Goal: Task Accomplishment & Management: Use online tool/utility

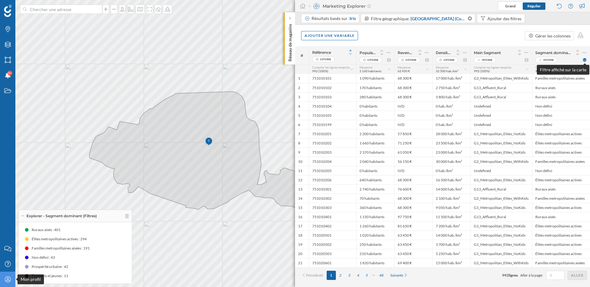
click at [6, 281] on icon at bounding box center [8, 279] width 6 height 6
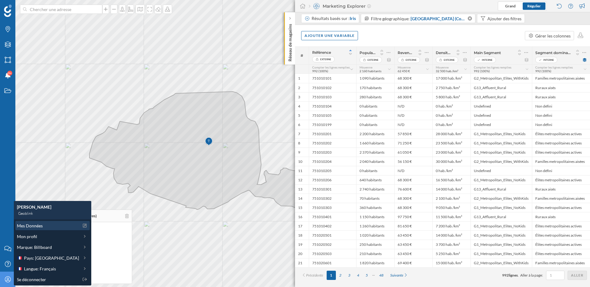
click at [37, 228] on span "Mes Données" at bounding box center [30, 226] width 26 height 6
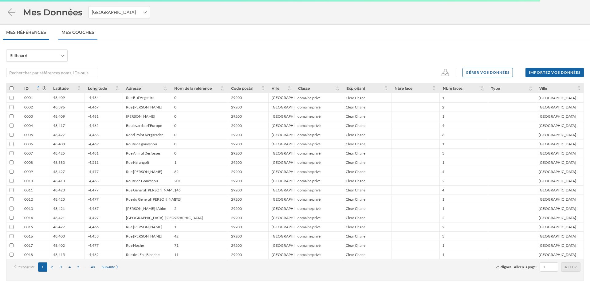
click at [77, 37] on link "Mes Couches" at bounding box center [77, 32] width 39 height 15
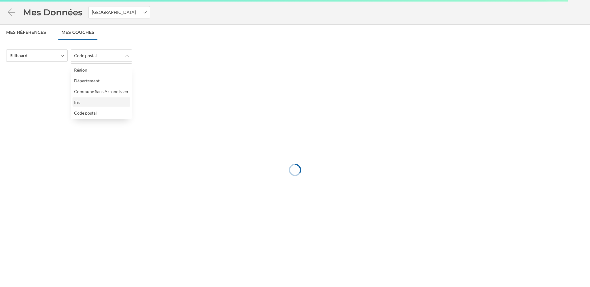
click at [89, 101] on div "Iris" at bounding box center [101, 102] width 54 height 6
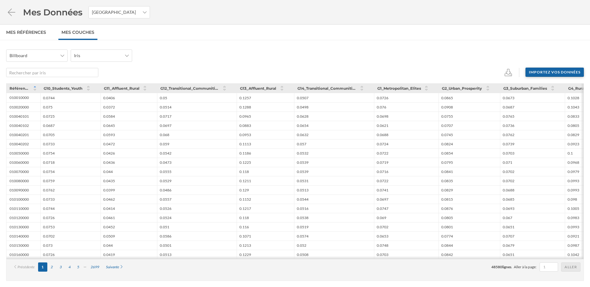
click at [554, 73] on div "Importez vos données" at bounding box center [555, 72] width 58 height 9
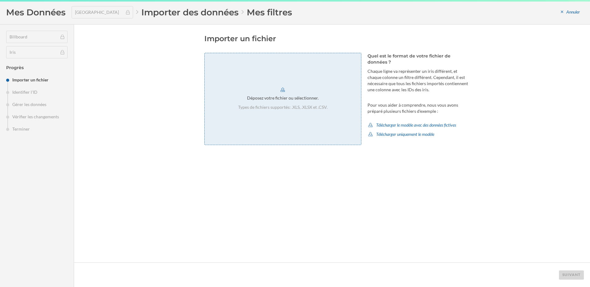
click at [301, 107] on p "Types de fichiers supportés: .XLS, .XLSX et .CSV." at bounding box center [282, 107] width 89 height 6
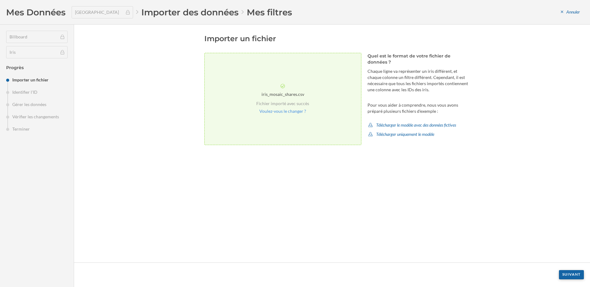
click at [570, 277] on div "Suivant" at bounding box center [571, 274] width 25 height 9
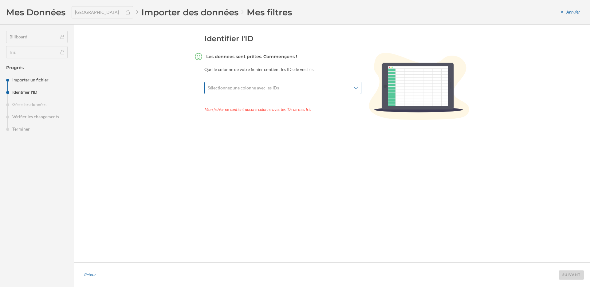
click at [292, 84] on div "Sélectionnez une colonne avec les IDs" at bounding box center [282, 88] width 157 height 12
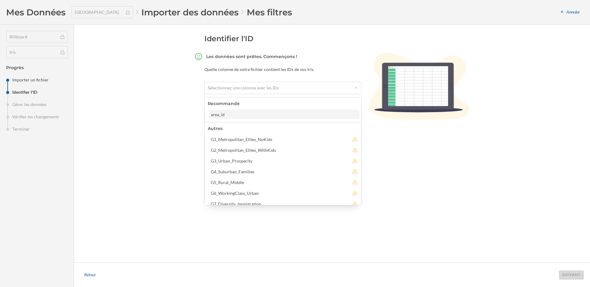
click at [249, 116] on div "area_id" at bounding box center [284, 114] width 147 height 6
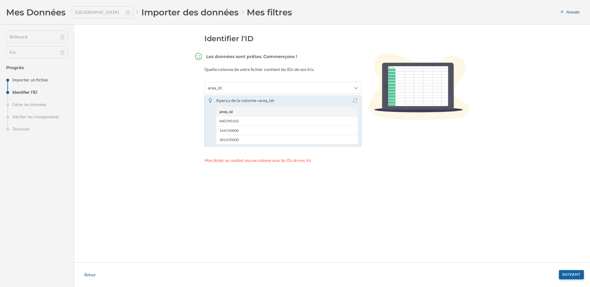
click at [578, 278] on div "Suivant" at bounding box center [571, 274] width 25 height 9
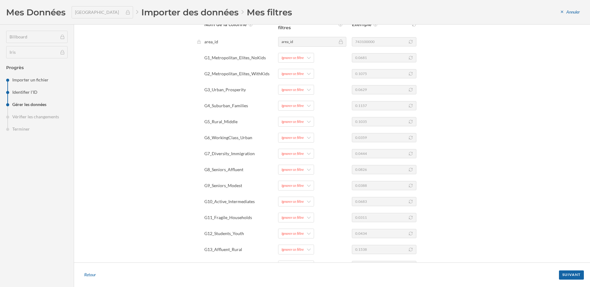
scroll to position [161, 0]
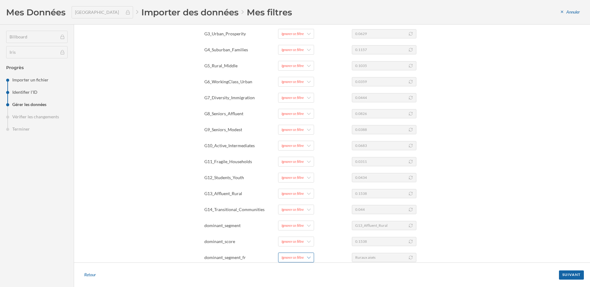
click at [304, 257] on div "Ignorer ce filtre" at bounding box center [296, 258] width 36 height 10
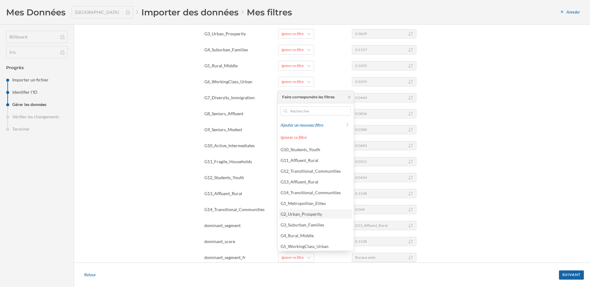
scroll to position [77, 0]
click at [314, 236] on div "Segment dominant" at bounding box center [299, 233] width 36 height 5
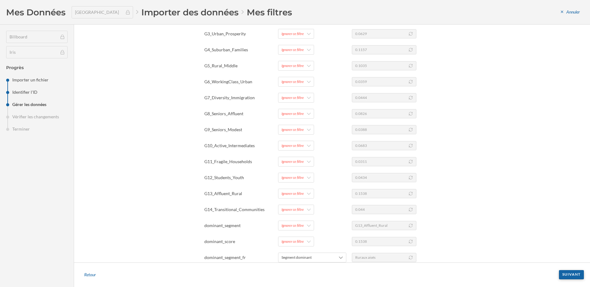
click at [574, 273] on div "Suivant" at bounding box center [571, 274] width 25 height 9
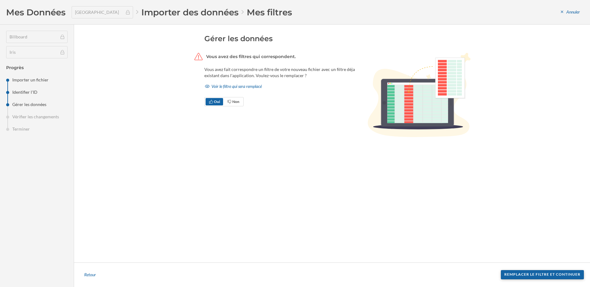
click at [516, 276] on div "Remplacer le filtre et continuer" at bounding box center [542, 274] width 83 height 9
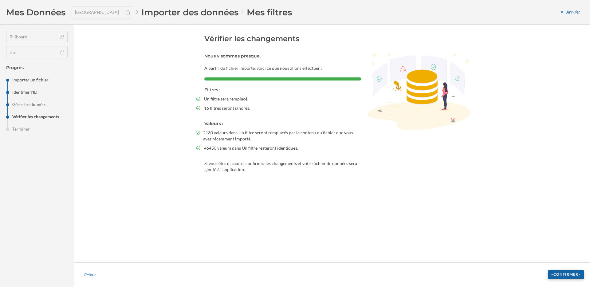
click at [559, 274] on div "«Confirmer»" at bounding box center [566, 274] width 36 height 9
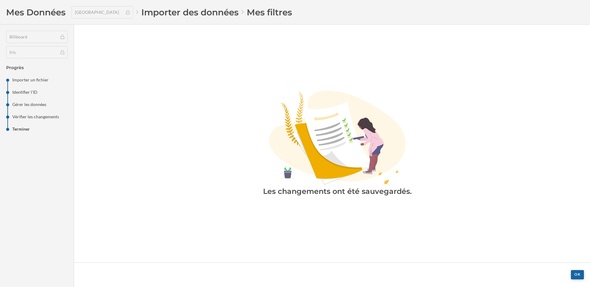
click at [575, 272] on div "OK" at bounding box center [577, 274] width 13 height 9
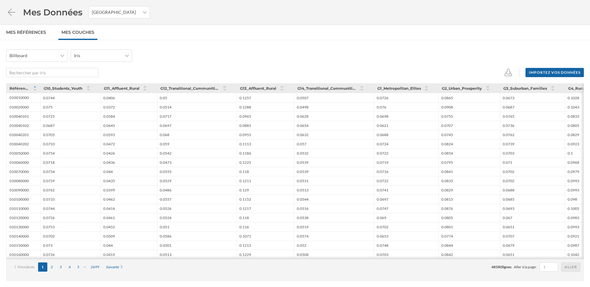
click at [11, 4] on div "Mes Données France" at bounding box center [295, 12] width 590 height 25
click at [11, 19] on div "Mes Données France" at bounding box center [295, 12] width 590 height 25
click at [11, 12] on icon at bounding box center [11, 12] width 11 height 9
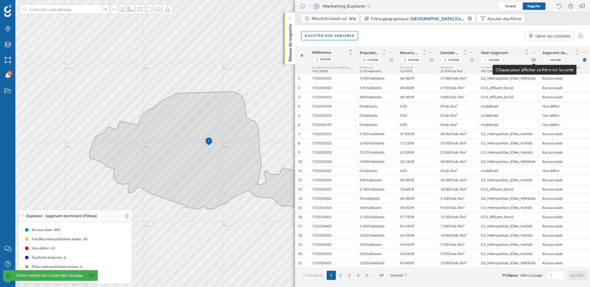
click at [535, 60] on icon at bounding box center [534, 60] width 4 height 4
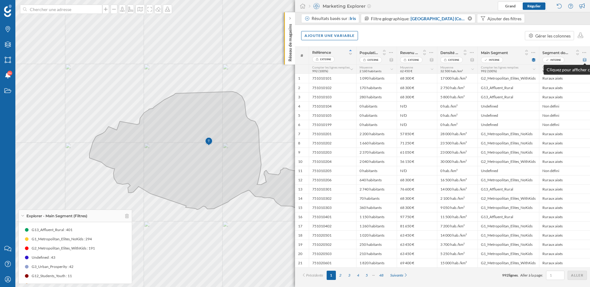
click at [587, 61] on icon at bounding box center [585, 60] width 5 height 4
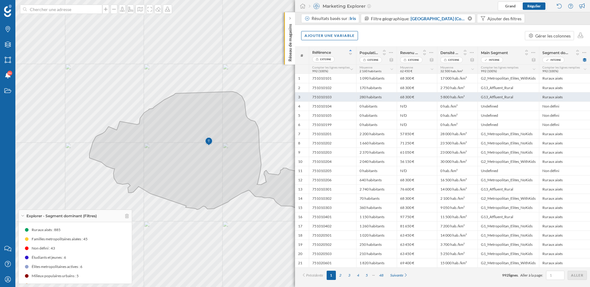
click at [562, 101] on div "Ruraux aisés" at bounding box center [564, 96] width 51 height 9
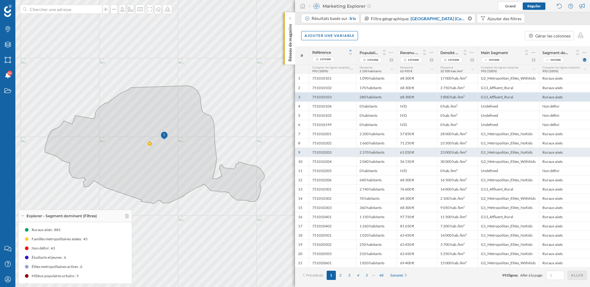
click at [555, 150] on div "Ruraux aisés" at bounding box center [564, 152] width 51 height 9
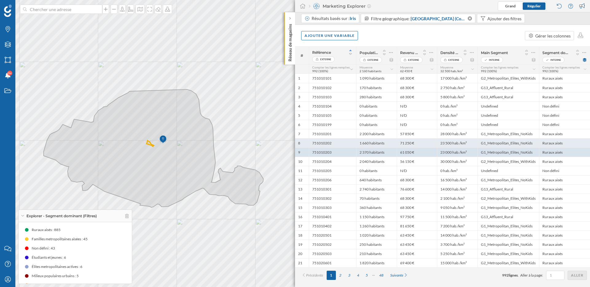
click at [555, 143] on div "Ruraux aisés" at bounding box center [564, 142] width 51 height 9
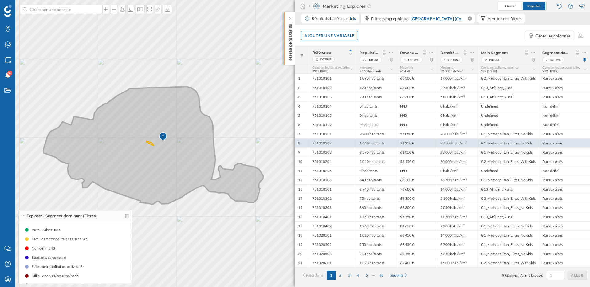
click at [162, 162] on icon at bounding box center [154, 146] width 220 height 118
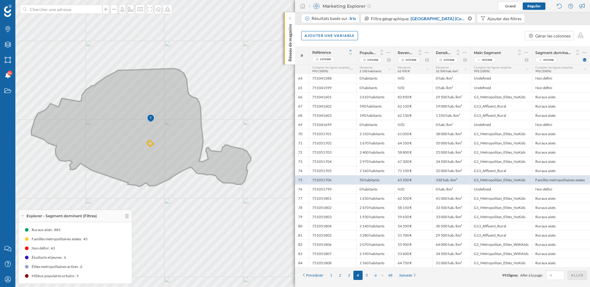
click at [132, 144] on icon at bounding box center [141, 128] width 220 height 118
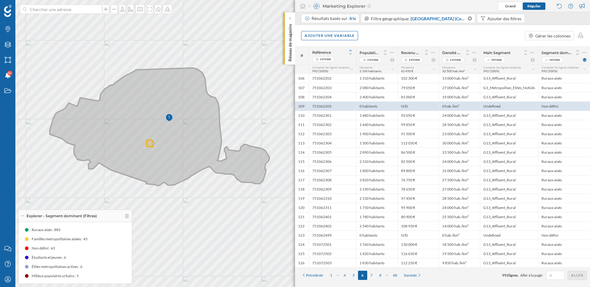
click at [190, 110] on icon at bounding box center [160, 127] width 220 height 118
click at [171, 146] on icon at bounding box center [160, 127] width 220 height 118
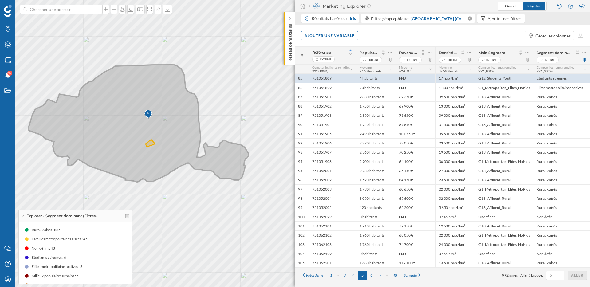
click at [154, 67] on icon at bounding box center [139, 123] width 220 height 118
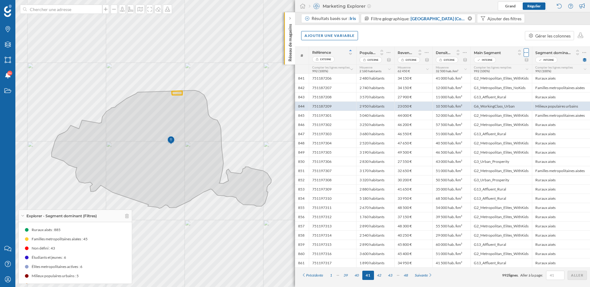
click at [527, 51] on icon at bounding box center [526, 52] width 4 height 6
click at [504, 76] on div "Retirer la colonne" at bounding box center [498, 77] width 54 height 6
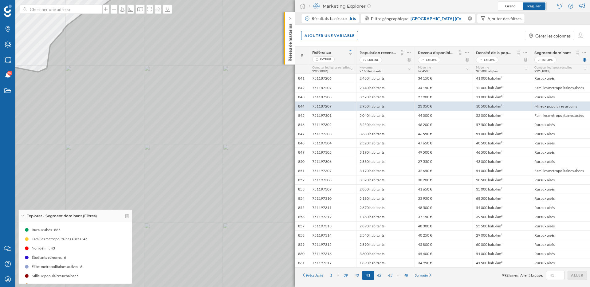
click at [162, 147] on icon at bounding box center [295, 143] width 711 height 347
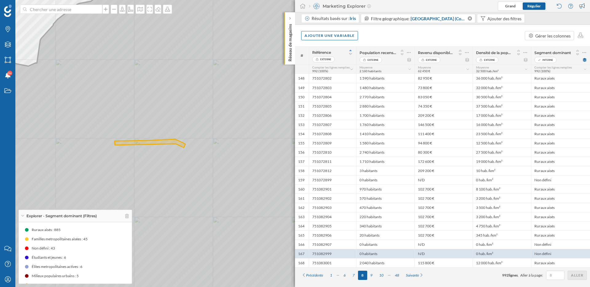
click at [223, 166] on icon at bounding box center [295, 143] width 711 height 347
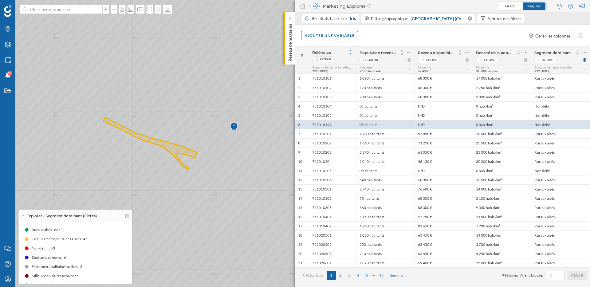
click at [125, 137] on icon at bounding box center [288, 143] width 697 height 347
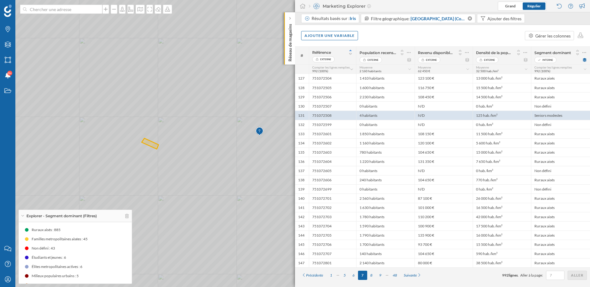
click at [254, 209] on icon at bounding box center [295, 143] width 711 height 347
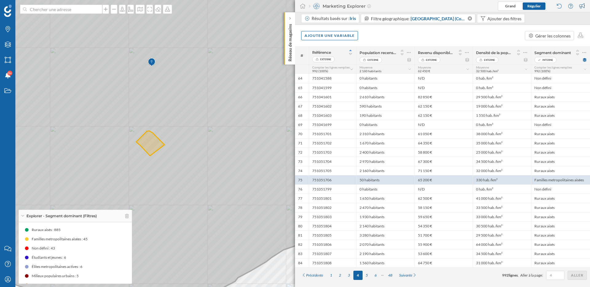
click at [41, 73] on icon at bounding box center [247, 142] width 614 height 345
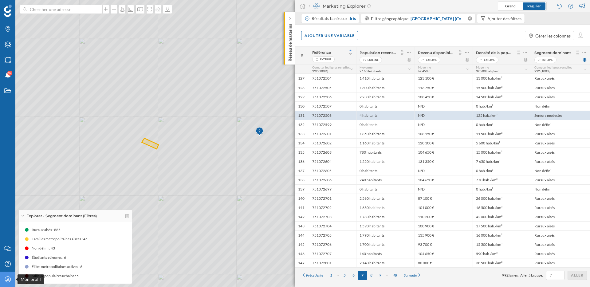
click at [7, 283] on div "Mon profil" at bounding box center [7, 279] width 15 height 15
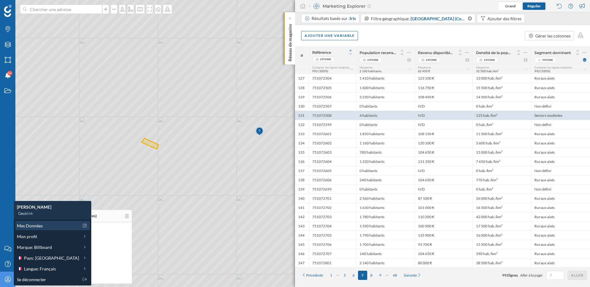
click at [35, 227] on span "Mes Données" at bounding box center [30, 226] width 26 height 6
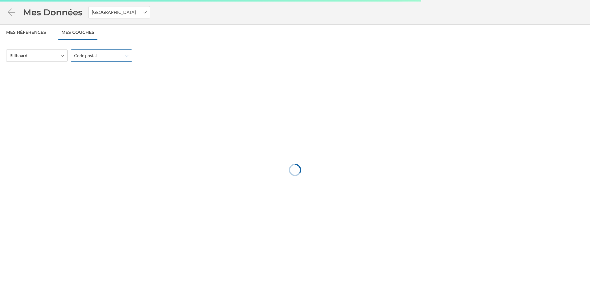
click at [94, 55] on span "Code postal" at bounding box center [85, 56] width 23 height 6
click at [93, 101] on div "Iris" at bounding box center [101, 102] width 54 height 6
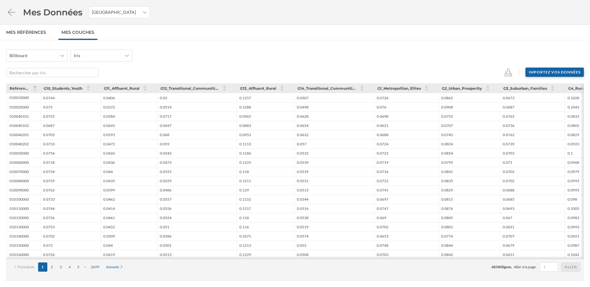
click at [555, 75] on div "Importez vos données" at bounding box center [555, 72] width 58 height 9
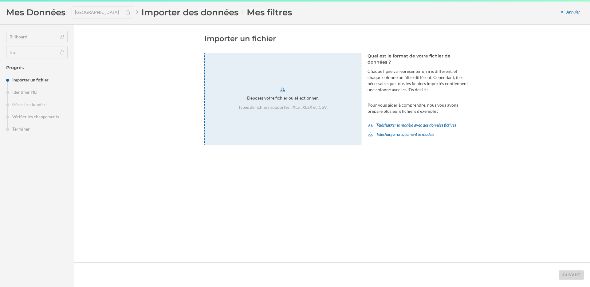
click at [290, 103] on div "Déposez votre fichier ou sélectionner. Types de fichiers supportés: .XLS, .XLSX…" at bounding box center [282, 99] width 157 height 92
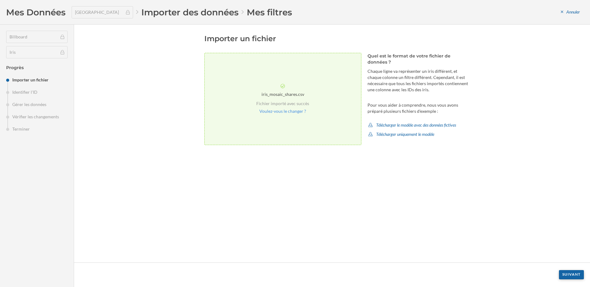
click at [575, 274] on div "Suivant" at bounding box center [571, 274] width 25 height 9
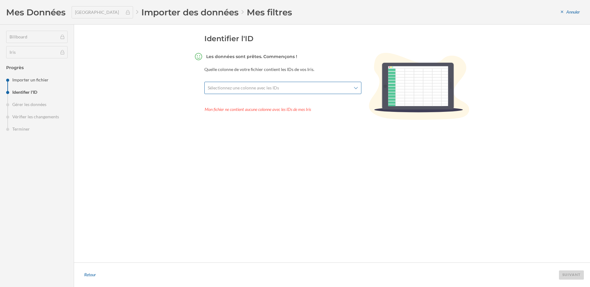
click at [347, 92] on div "Sélectionnez une colonne avec les IDs" at bounding box center [282, 88] width 157 height 12
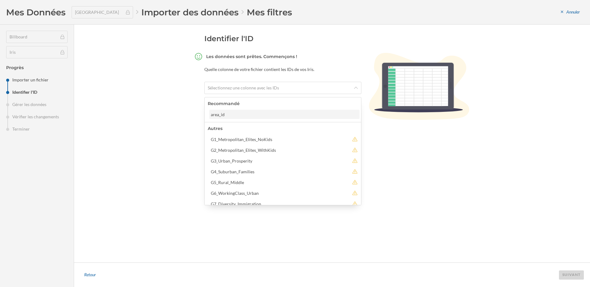
click at [290, 115] on div "area_id" at bounding box center [284, 114] width 147 height 6
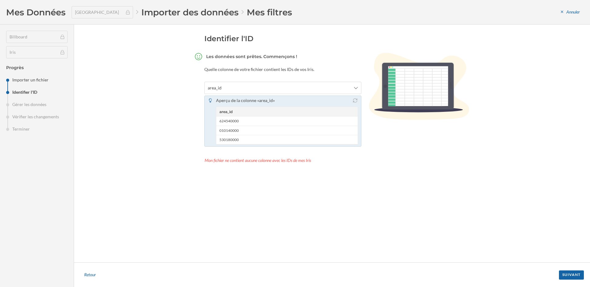
click at [562, 249] on div "Identifier l'ID Les données sont prêtes. Commençons ! Quelle colonne de votre f…" at bounding box center [332, 144] width 516 height 238
click at [568, 275] on div "Suivant" at bounding box center [571, 274] width 25 height 9
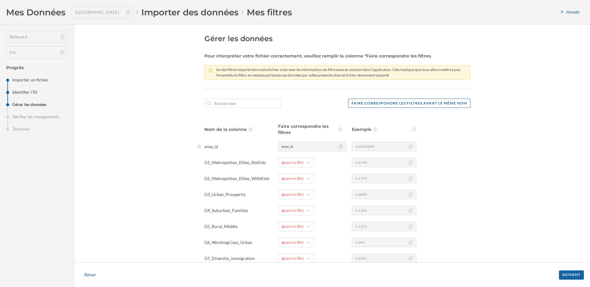
scroll to position [161, 0]
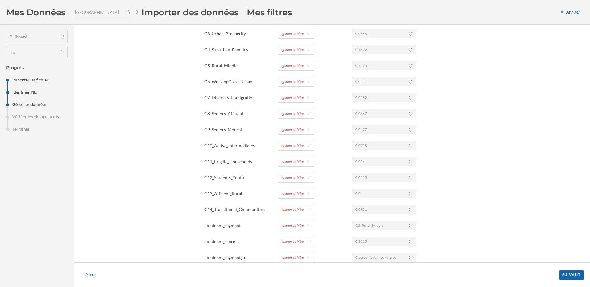
click at [302, 263] on footer "Retour Suivant" at bounding box center [332, 275] width 516 height 25
click at [302, 258] on div "Ignorer ce filtre" at bounding box center [293, 258] width 22 height 6
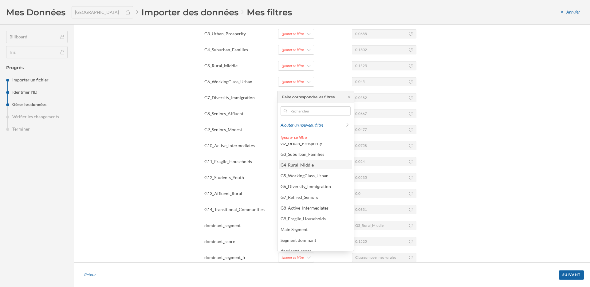
scroll to position [77, 0]
click at [312, 234] on div "Segment dominant" at bounding box center [299, 233] width 36 height 5
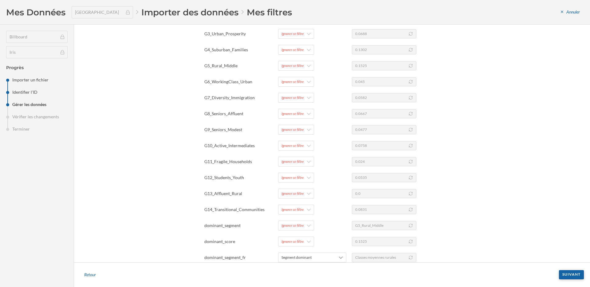
click at [563, 276] on div "Suivant" at bounding box center [571, 274] width 25 height 9
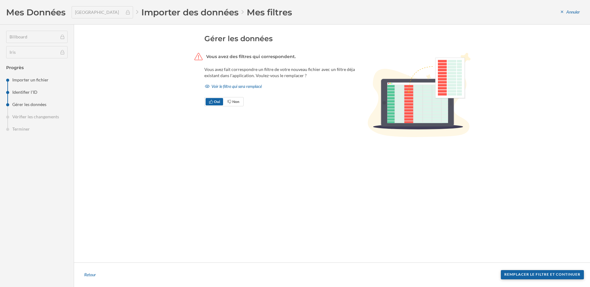
click at [523, 273] on div "Remplacer le filtre et continuer" at bounding box center [542, 274] width 83 height 9
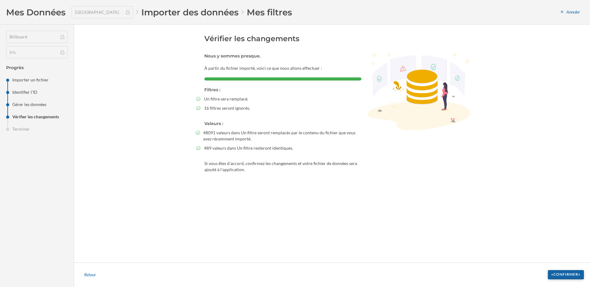
click at [569, 277] on div "«Confirmer»" at bounding box center [566, 274] width 36 height 9
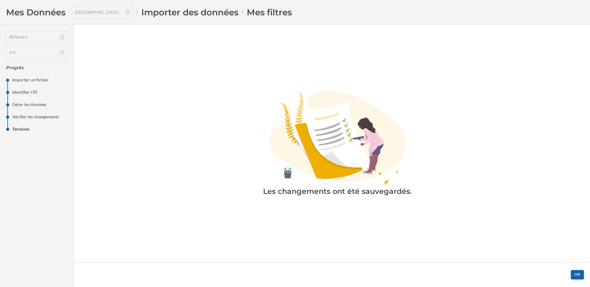
click at [574, 275] on div "OK" at bounding box center [577, 274] width 13 height 9
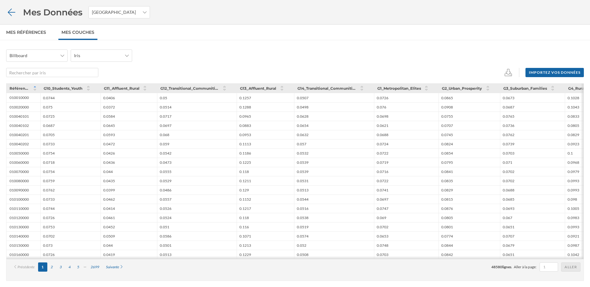
click at [10, 13] on icon at bounding box center [11, 12] width 11 height 9
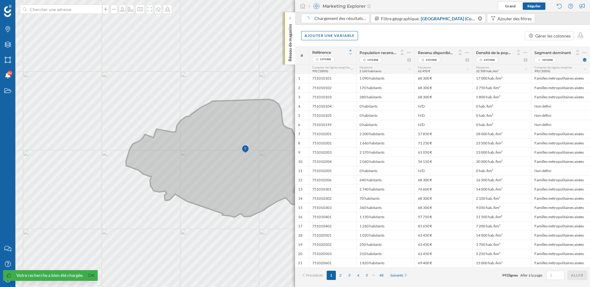
drag, startPoint x: 240, startPoint y: 142, endPoint x: 213, endPoint y: 142, distance: 26.7
click at [213, 142] on icon at bounding box center [236, 158] width 220 height 118
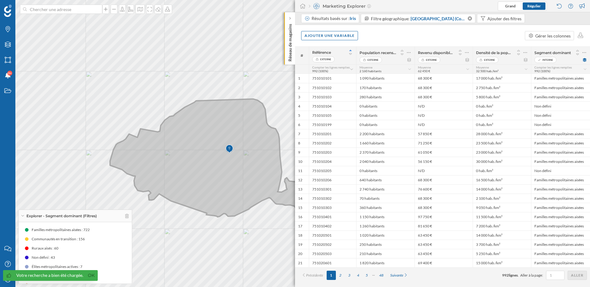
click at [176, 160] on icon at bounding box center [220, 158] width 220 height 118
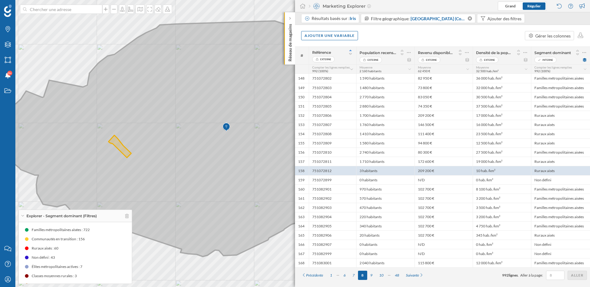
click at [150, 161] on icon at bounding box center [208, 139] width 440 height 236
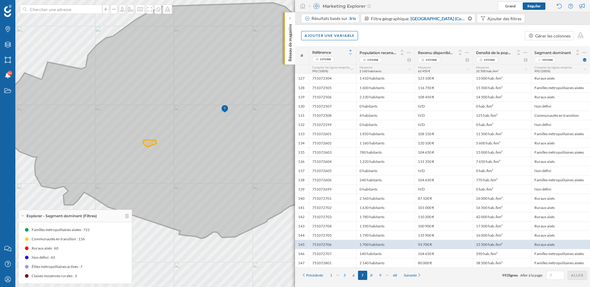
click at [231, 163] on icon at bounding box center [206, 121] width 440 height 236
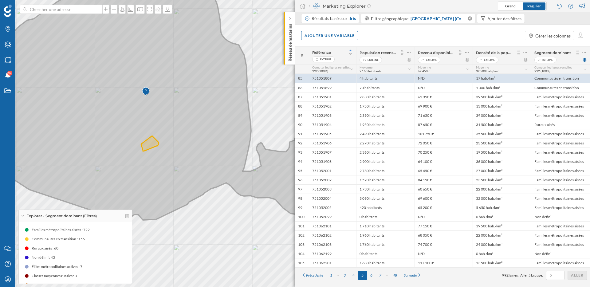
click at [206, 82] on icon at bounding box center [143, 103] width 407 height 236
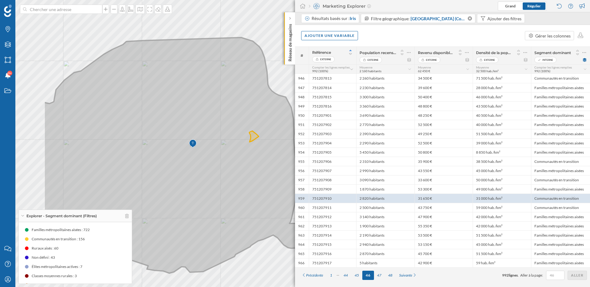
drag, startPoint x: 147, startPoint y: 154, endPoint x: 250, endPoint y: 136, distance: 104.9
click at [250, 137] on icon at bounding box center [219, 156] width 350 height 236
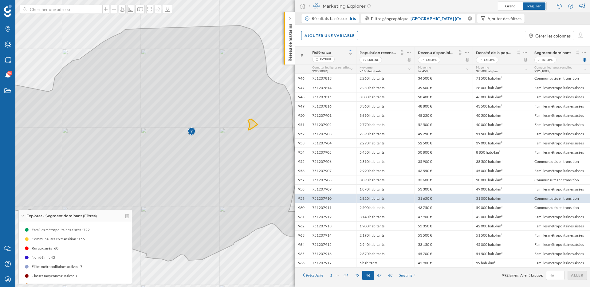
click at [56, 227] on span "Familles métropolitaines aisées : 722" at bounding box center [61, 230] width 58 height 6
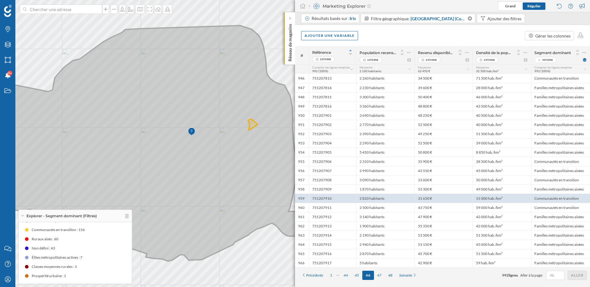
click at [178, 118] on icon at bounding box center [173, 144] width 440 height 236
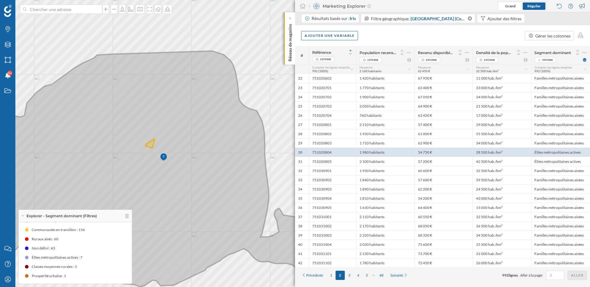
click at [247, 112] on icon at bounding box center [152, 169] width 425 height 236
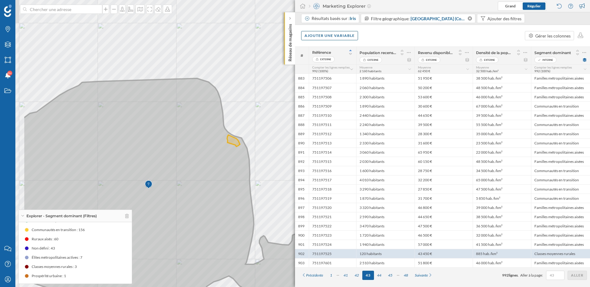
drag, startPoint x: 122, startPoint y: 161, endPoint x: 228, endPoint y: 158, distance: 105.8
click at [228, 158] on icon at bounding box center [187, 195] width 326 height 235
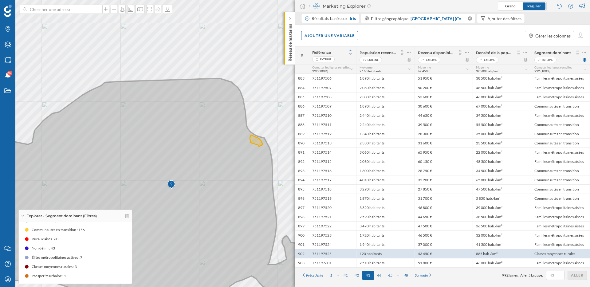
click at [168, 93] on icon at bounding box center [156, 196] width 433 height 236
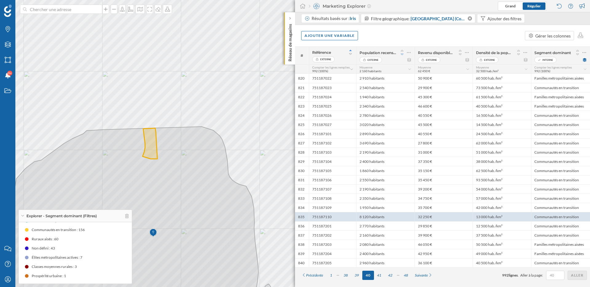
click at [402, 54] on icon at bounding box center [403, 54] width 6 height 4
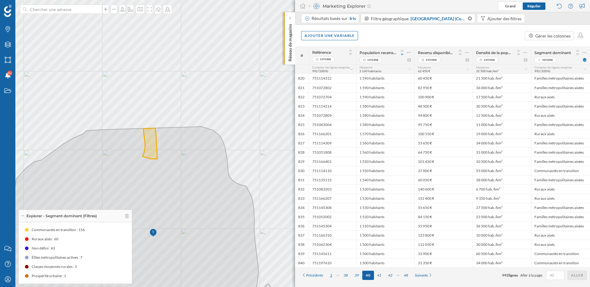
click at [333, 276] on div "1" at bounding box center [331, 275] width 9 height 9
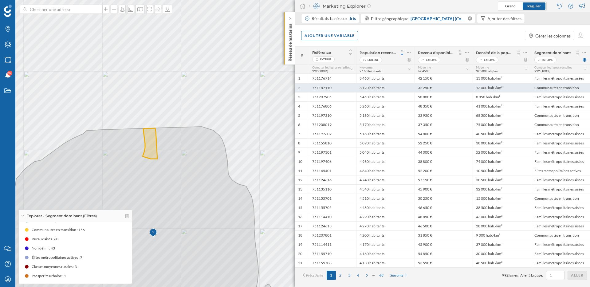
click at [369, 87] on div "8 120 habitants" at bounding box center [385, 87] width 58 height 9
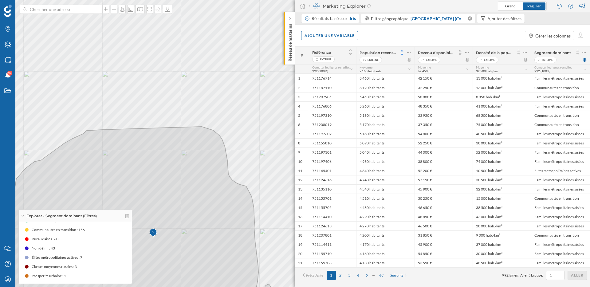
click at [403, 50] on icon at bounding box center [403, 51] width 6 height 4
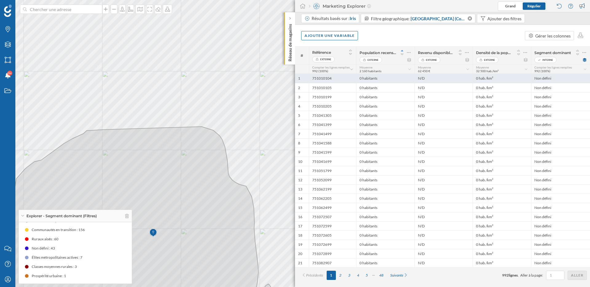
click at [386, 78] on div "0 habitants" at bounding box center [385, 78] width 58 height 9
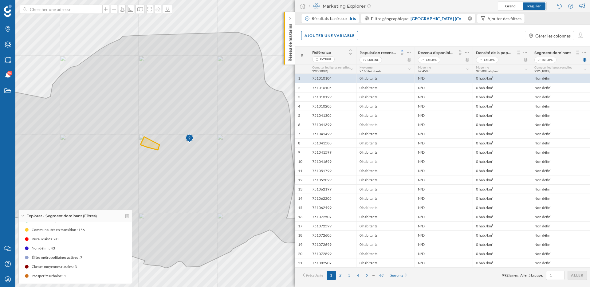
click at [342, 274] on div "2" at bounding box center [340, 275] width 9 height 9
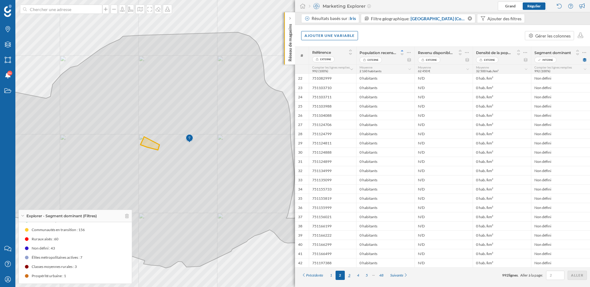
click at [350, 275] on div "3" at bounding box center [349, 275] width 9 height 9
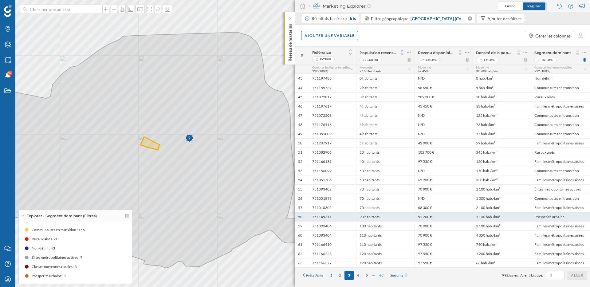
click at [431, 217] on div "52 200 €" at bounding box center [444, 216] width 58 height 9
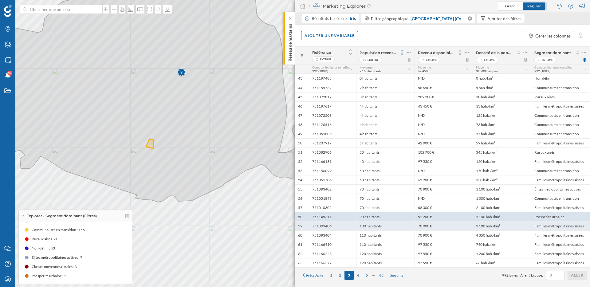
click at [413, 227] on div "100 habitants" at bounding box center [385, 225] width 58 height 9
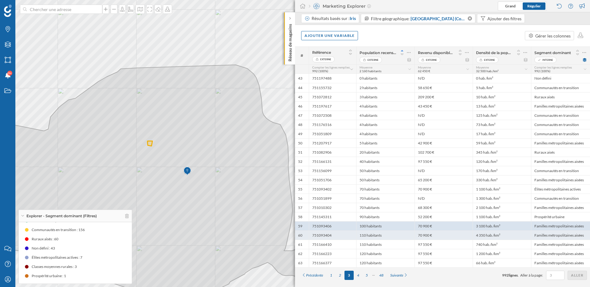
click at [397, 234] on div "110 habitants" at bounding box center [385, 235] width 58 height 9
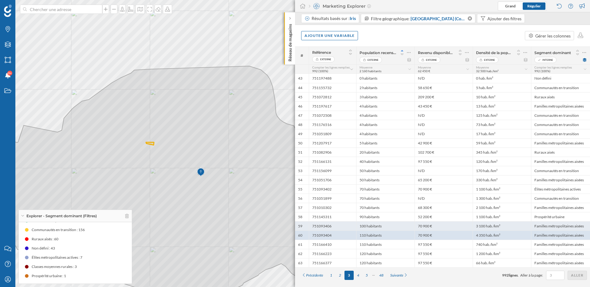
click at [393, 227] on div "100 habitants" at bounding box center [385, 225] width 58 height 9
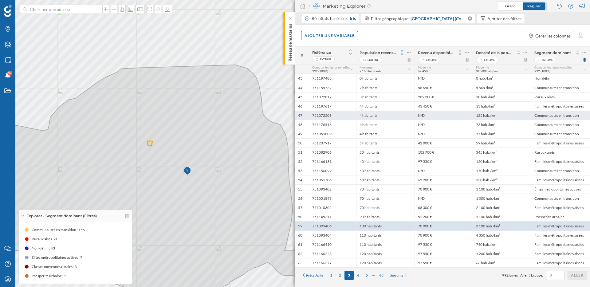
click at [428, 114] on div "N/D" at bounding box center [444, 115] width 58 height 9
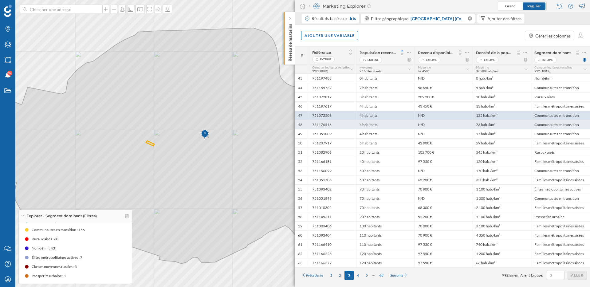
click at [429, 125] on div "N/D" at bounding box center [444, 124] width 58 height 9
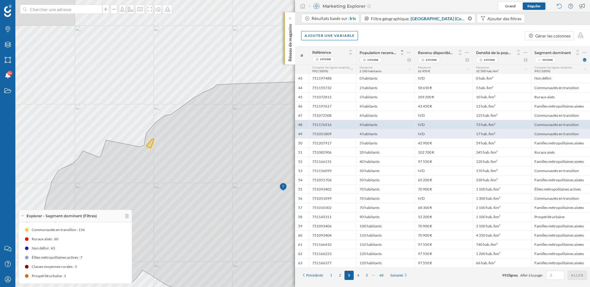
click at [429, 135] on div "N/D" at bounding box center [444, 133] width 58 height 9
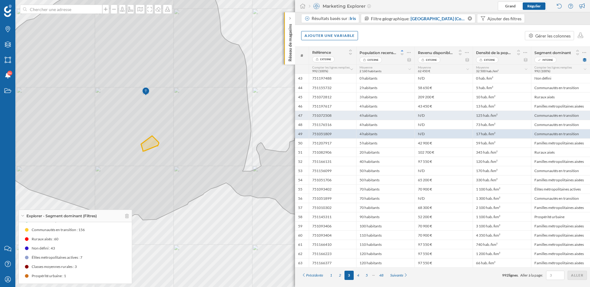
click at [424, 117] on div "N/D" at bounding box center [444, 115] width 58 height 9
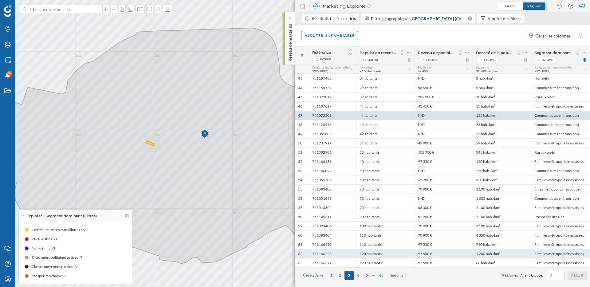
click at [394, 253] on div "120 habitants" at bounding box center [385, 253] width 58 height 9
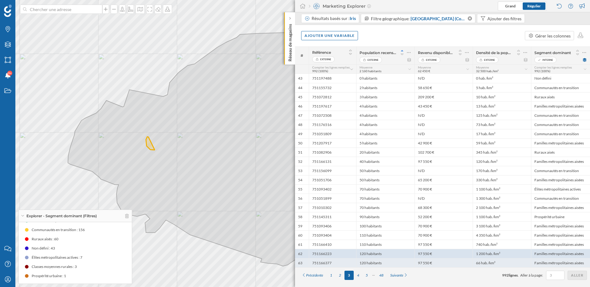
click at [394, 261] on div "120 habitants" at bounding box center [385, 262] width 58 height 9
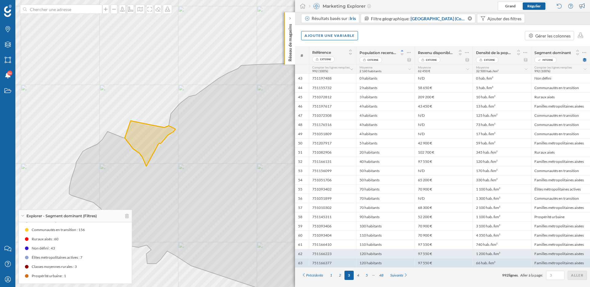
click at [399, 253] on div "120 habitants" at bounding box center [385, 253] width 58 height 9
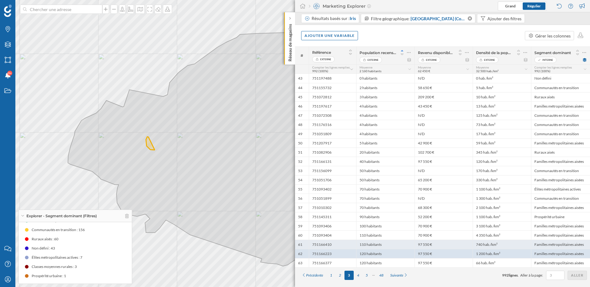
click at [399, 243] on div "110 habitants" at bounding box center [385, 244] width 58 height 9
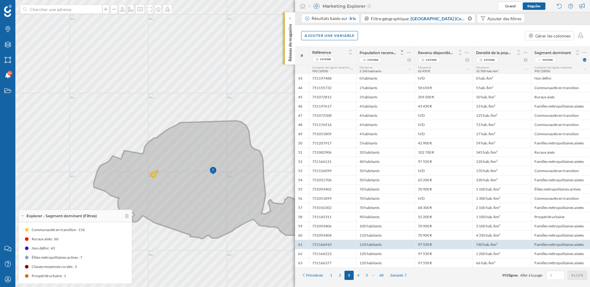
click at [114, 166] on icon at bounding box center [204, 180] width 220 height 118
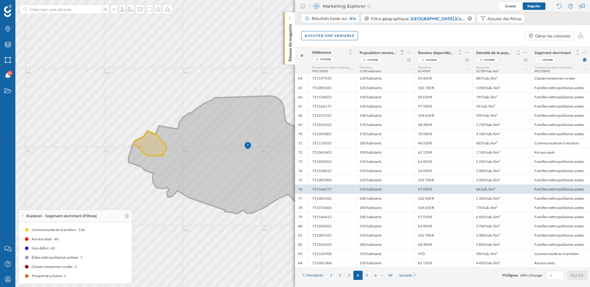
click at [142, 157] on icon at bounding box center [238, 155] width 220 height 118
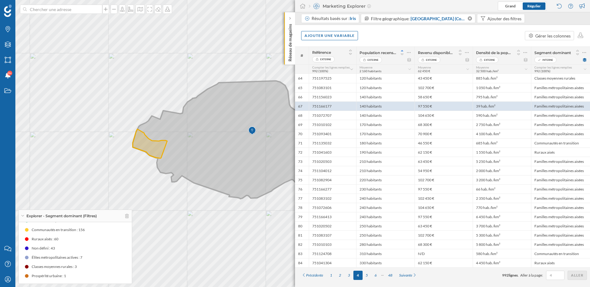
click at [173, 117] on icon at bounding box center [243, 140] width 220 height 118
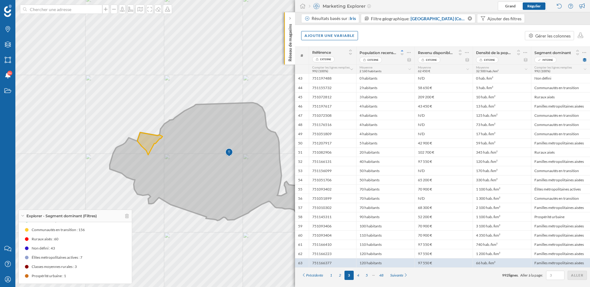
click at [204, 163] on icon at bounding box center [220, 162] width 220 height 118
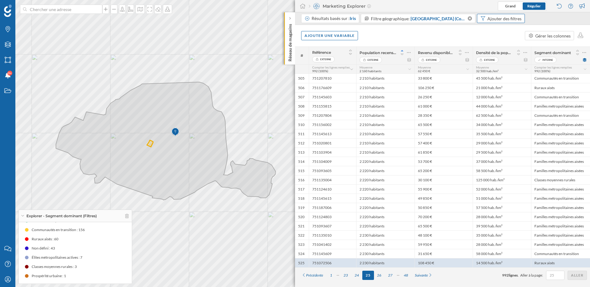
click at [510, 16] on div "Ajouter des filtres" at bounding box center [505, 18] width 34 height 6
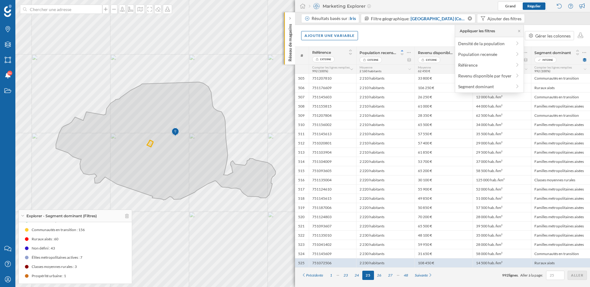
click at [425, 30] on div "Ajouter une variable Gérer les colonnes" at bounding box center [442, 36] width 295 height 22
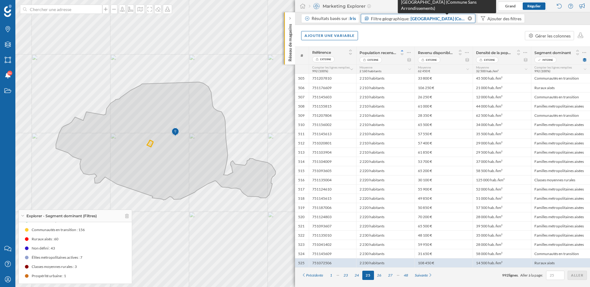
click at [453, 19] on span "Paris (Commune Sans Arrondissements)" at bounding box center [439, 18] width 56 height 6
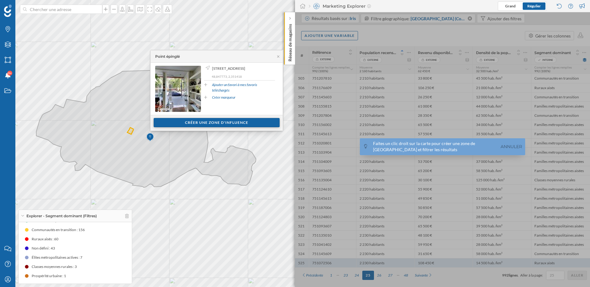
click at [216, 121] on div "Créer une zone d'influence" at bounding box center [217, 122] width 126 height 9
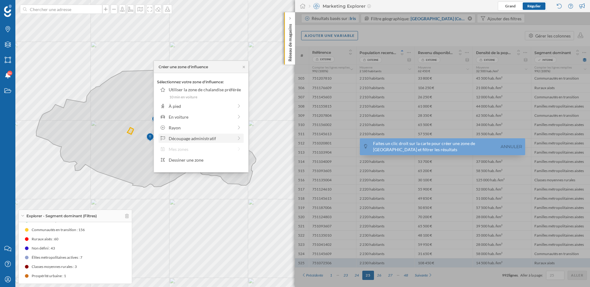
click at [193, 136] on div "Découpage administratif" at bounding box center [201, 138] width 65 height 6
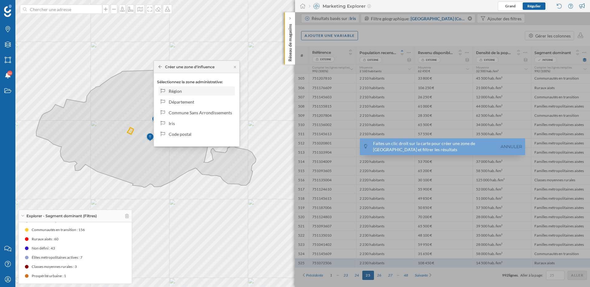
click at [185, 93] on div "Région" at bounding box center [201, 91] width 64 height 6
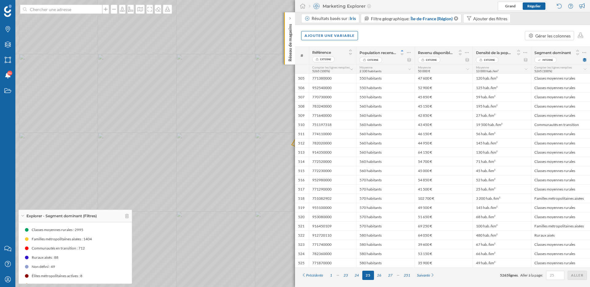
drag, startPoint x: 105, startPoint y: 177, endPoint x: 171, endPoint y: 172, distance: 65.7
click at [171, 172] on icon at bounding box center [333, 147] width 711 height 347
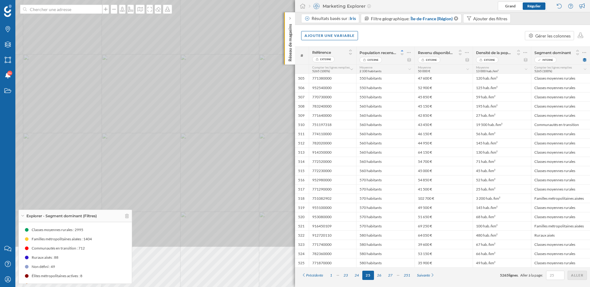
drag, startPoint x: 48, startPoint y: 132, endPoint x: 102, endPoint y: 63, distance: 87.8
click at [102, 63] on icon at bounding box center [349, 74] width 711 height 347
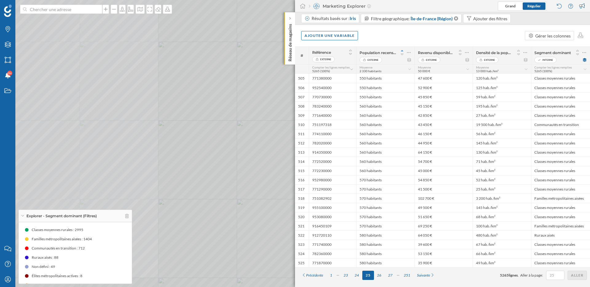
drag, startPoint x: 165, startPoint y: 128, endPoint x: 86, endPoint y: 130, distance: 78.7
click at [86, 130] on icon at bounding box center [219, 145] width 711 height 347
drag, startPoint x: 166, startPoint y: 144, endPoint x: 93, endPoint y: 153, distance: 72.7
click at [93, 153] on icon at bounding box center [223, 151] width 711 height 347
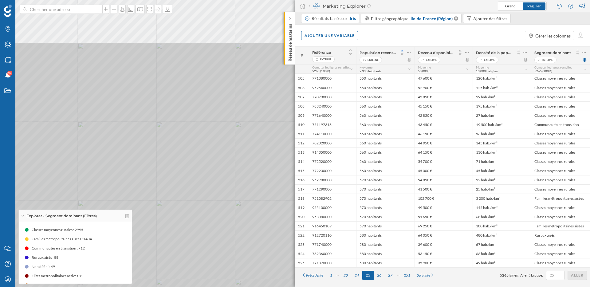
drag, startPoint x: 132, startPoint y: 93, endPoint x: 127, endPoint y: 205, distance: 111.4
click at [127, 205] on icon at bounding box center [292, 215] width 711 height 347
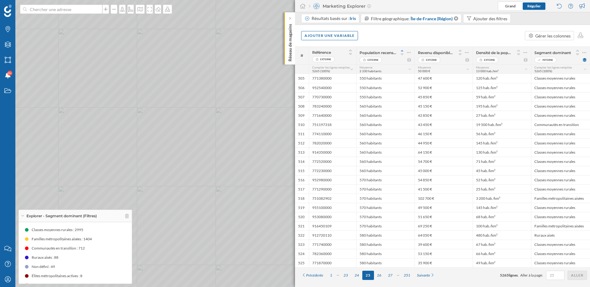
drag, startPoint x: 164, startPoint y: 127, endPoint x: 122, endPoint y: 184, distance: 70.1
click at [122, 184] on icon at bounding box center [278, 168] width 711 height 347
drag, startPoint x: 207, startPoint y: 188, endPoint x: 168, endPoint y: 194, distance: 39.2
click at [168, 194] on icon at bounding box center [256, 149] width 711 height 347
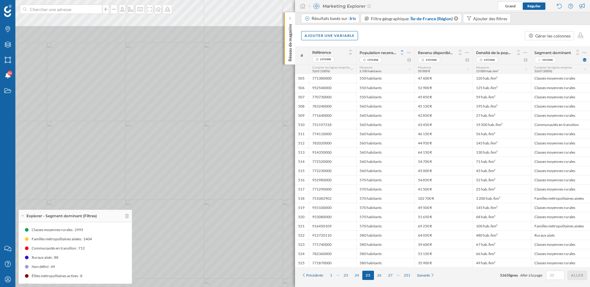
drag, startPoint x: 180, startPoint y: 163, endPoint x: 227, endPoint y: 218, distance: 72.2
click at [232, 218] on icon at bounding box center [347, 198] width 711 height 347
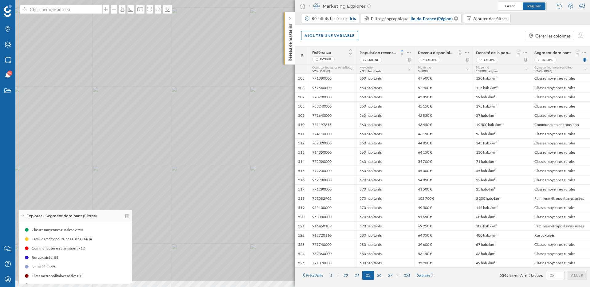
drag, startPoint x: 171, startPoint y: 188, endPoint x: 221, endPoint y: 149, distance: 63.1
click at [222, 149] on icon at bounding box center [341, 108] width 711 height 347
drag, startPoint x: 213, startPoint y: 132, endPoint x: 256, endPoint y: 167, distance: 55.5
click at [256, 167] on icon at bounding box center [315, 164] width 711 height 347
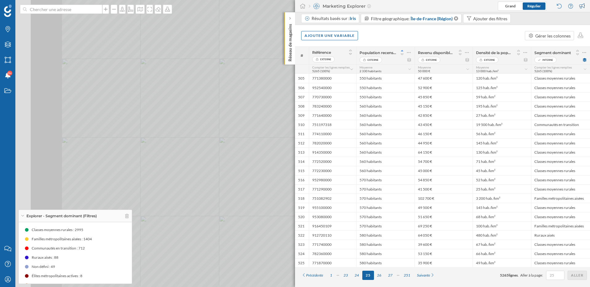
drag, startPoint x: 175, startPoint y: 136, endPoint x: 263, endPoint y: 152, distance: 89.6
click at [263, 152] on icon at bounding box center [385, 159] width 711 height 347
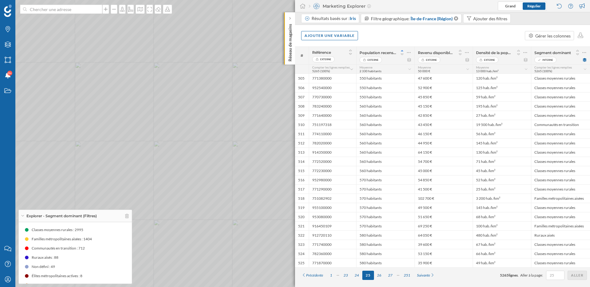
drag, startPoint x: 208, startPoint y: 111, endPoint x: 248, endPoint y: 188, distance: 87.0
click at [248, 188] on icon at bounding box center [295, 143] width 711 height 347
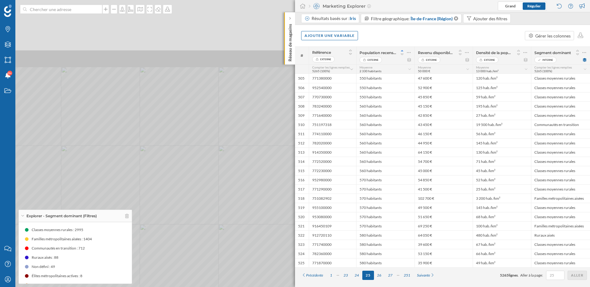
drag, startPoint x: 215, startPoint y: 93, endPoint x: 246, endPoint y: 189, distance: 100.2
click at [246, 189] on icon at bounding box center [317, 222] width 711 height 347
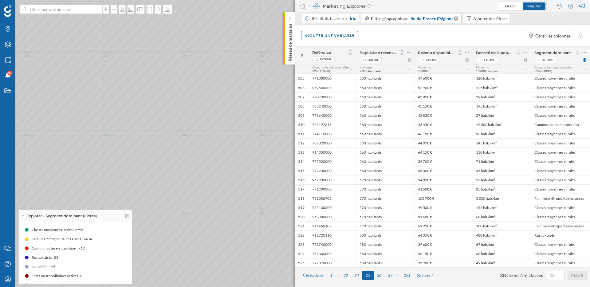
drag, startPoint x: 190, startPoint y: 131, endPoint x: 163, endPoint y: 156, distance: 37.0
click at [163, 156] on icon at bounding box center [269, 166] width 711 height 347
drag, startPoint x: 163, startPoint y: 156, endPoint x: 191, endPoint y: 140, distance: 32.1
click at [191, 140] on icon at bounding box center [323, 128] width 711 height 347
drag, startPoint x: 156, startPoint y: 152, endPoint x: 201, endPoint y: 152, distance: 44.9
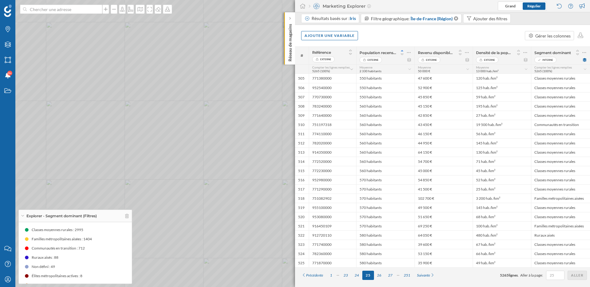
click at [201, 152] on icon at bounding box center [340, 143] width 711 height 347
click at [171, 188] on icon at bounding box center [295, 143] width 711 height 347
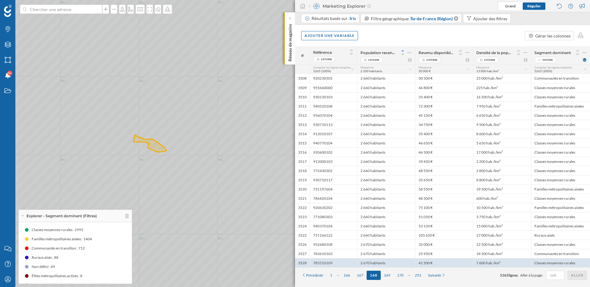
click at [134, 146] on icon at bounding box center [295, 143] width 711 height 347
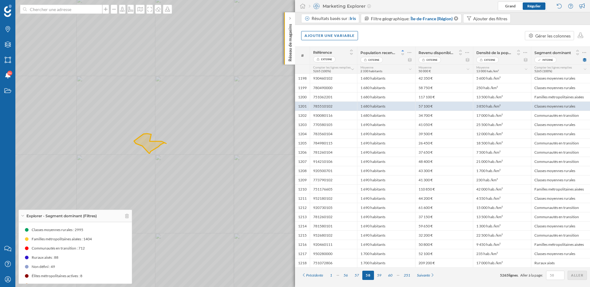
click at [187, 145] on icon at bounding box center [295, 143] width 711 height 347
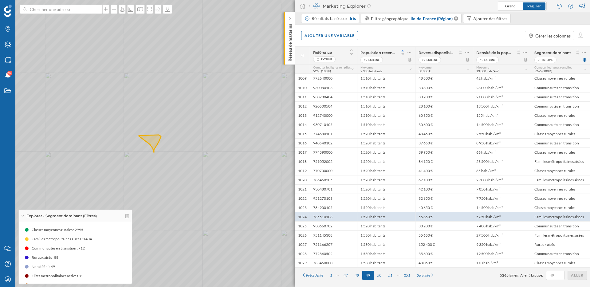
click at [119, 142] on icon at bounding box center [295, 143] width 711 height 347
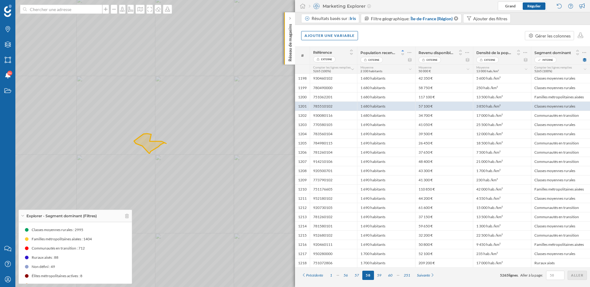
click at [172, 143] on icon at bounding box center [295, 143] width 711 height 347
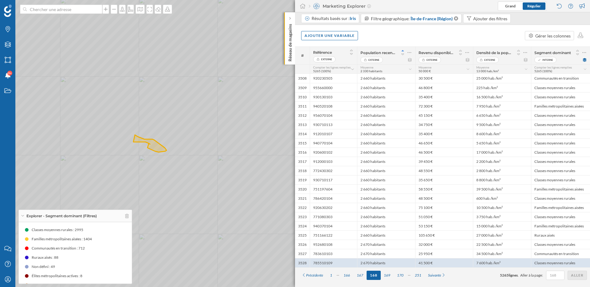
click at [137, 145] on icon at bounding box center [295, 143] width 711 height 347
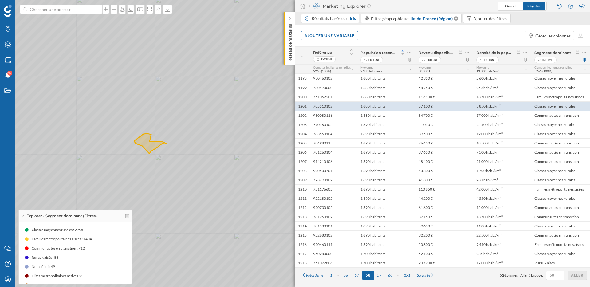
click at [185, 146] on icon at bounding box center [295, 143] width 711 height 347
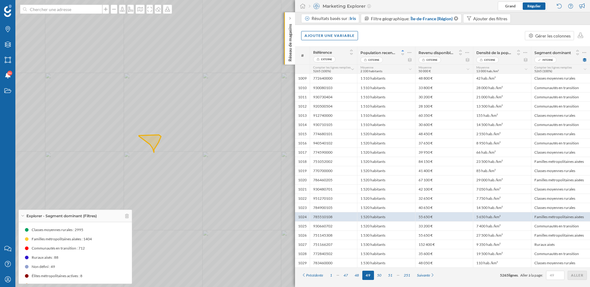
click at [164, 147] on icon at bounding box center [295, 143] width 711 height 347
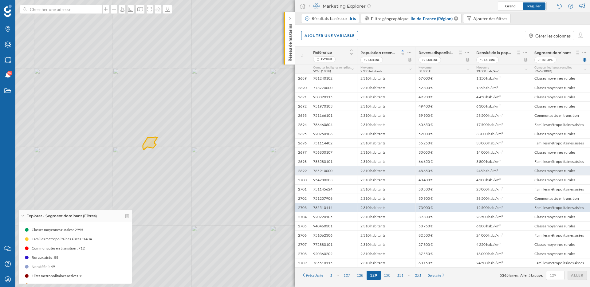
click at [393, 170] on div "2 310 habitants" at bounding box center [386, 170] width 58 height 9
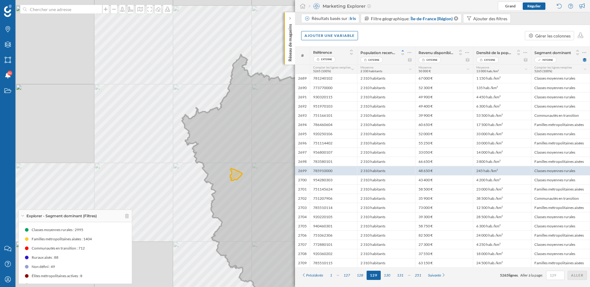
drag, startPoint x: 262, startPoint y: 188, endPoint x: 215, endPoint y: 168, distance: 51.1
click at [215, 168] on icon at bounding box center [416, 185] width 468 height 263
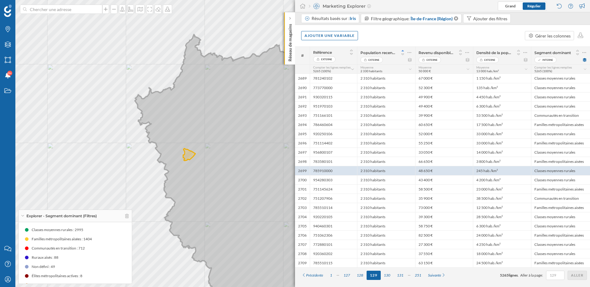
click at [185, 117] on icon at bounding box center [371, 175] width 473 height 283
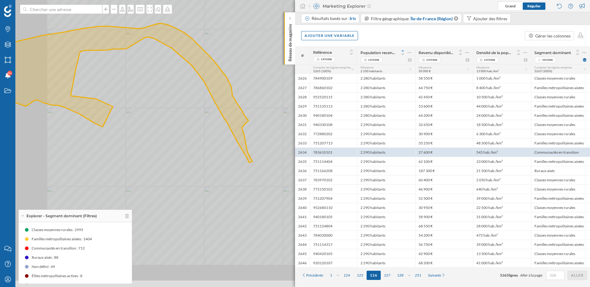
drag, startPoint x: 142, startPoint y: 169, endPoint x: 205, endPoint y: 134, distance: 72.0
click at [205, 134] on icon at bounding box center [357, 108] width 711 height 347
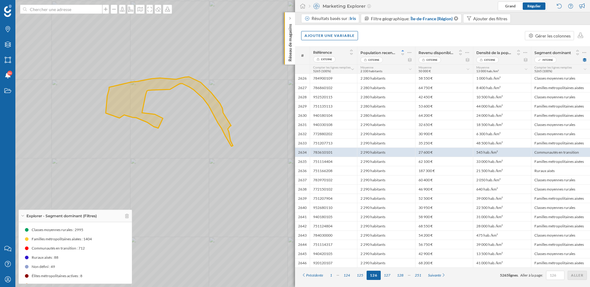
click at [153, 101] on icon at bounding box center [295, 143] width 711 height 347
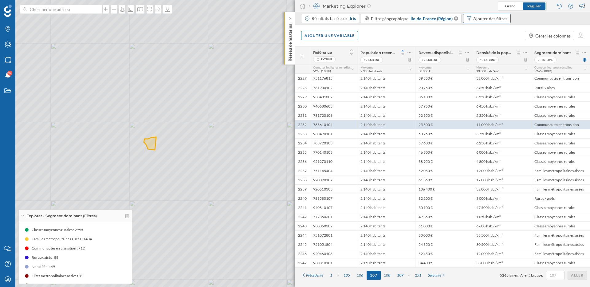
click at [479, 19] on div "Ajouter des filtres" at bounding box center [490, 18] width 34 height 6
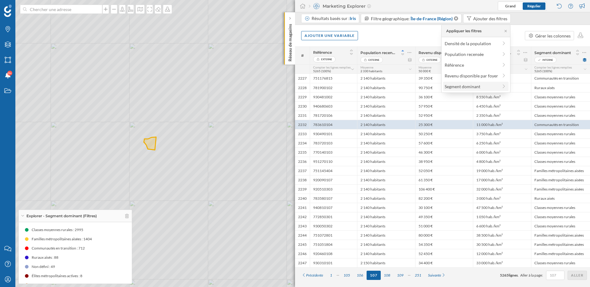
click at [463, 85] on div "Segment dominant" at bounding box center [463, 86] width 36 height 5
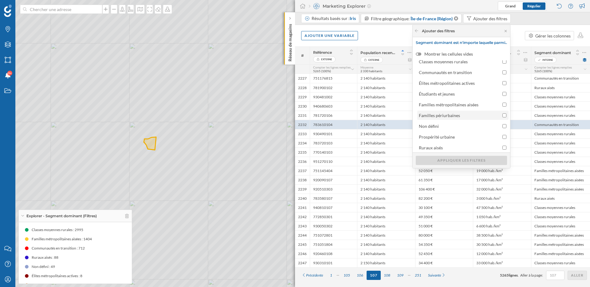
scroll to position [17, 0]
click at [447, 145] on span "Ruraux aisés" at bounding box center [459, 146] width 81 height 6
click at [503, 145] on input "Ruraux aisés" at bounding box center [505, 146] width 4 height 4
checkbox input "true"
click at [452, 162] on div "Appliquer les filtres" at bounding box center [461, 160] width 91 height 9
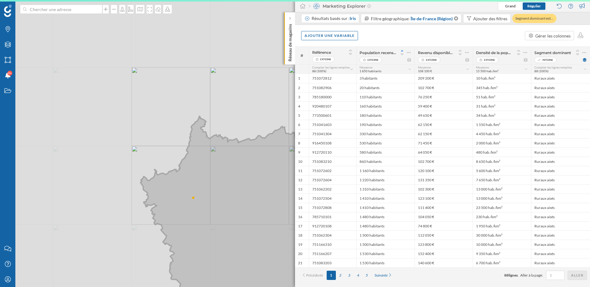
drag, startPoint x: 229, startPoint y: 220, endPoint x: 190, endPoint y: 201, distance: 43.9
click at [190, 201] on icon at bounding box center [369, 216] width 458 height 201
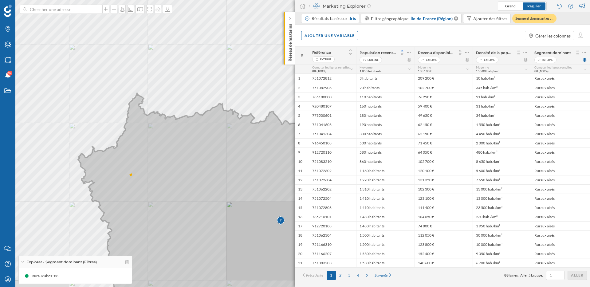
drag, startPoint x: 227, startPoint y: 229, endPoint x: 192, endPoint y: 217, distance: 37.0
click at [192, 217] on icon at bounding box center [314, 203] width 473 height 221
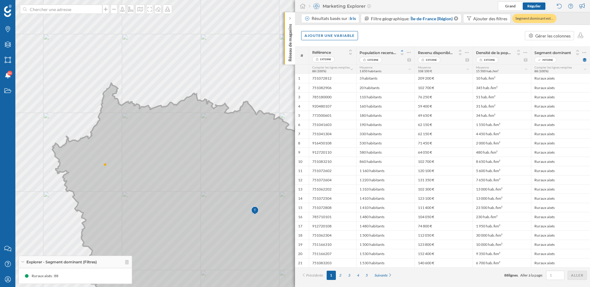
drag, startPoint x: 218, startPoint y: 232, endPoint x: 182, endPoint y: 203, distance: 46.4
click at [182, 203] on icon at bounding box center [288, 200] width 473 height 234
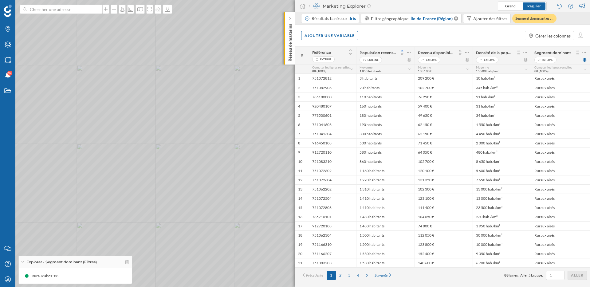
click at [113, 143] on icon at bounding box center [295, 143] width 711 height 347
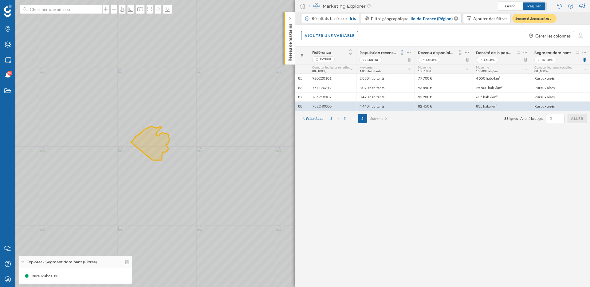
click at [108, 138] on icon at bounding box center [295, 143] width 711 height 347
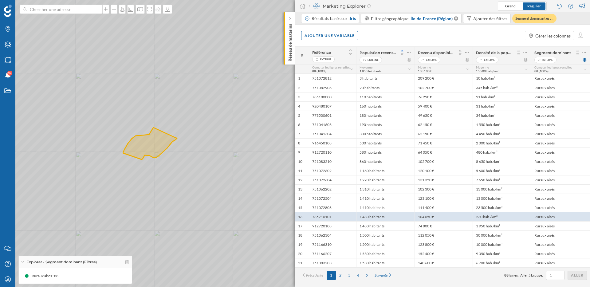
click at [161, 166] on icon at bounding box center [295, 143] width 711 height 347
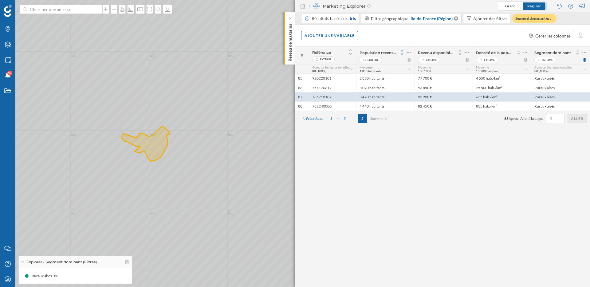
drag, startPoint x: 207, startPoint y: 164, endPoint x: 139, endPoint y: 168, distance: 67.7
click at [139, 168] on icon at bounding box center [290, 143] width 711 height 347
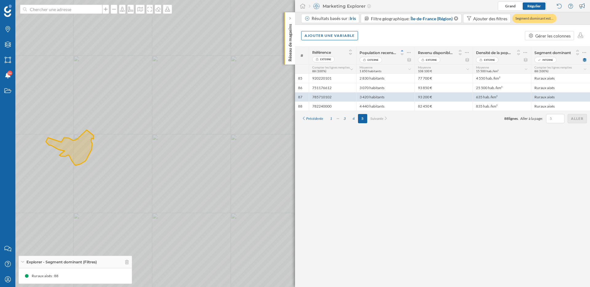
click at [176, 89] on icon at bounding box center [295, 143] width 711 height 347
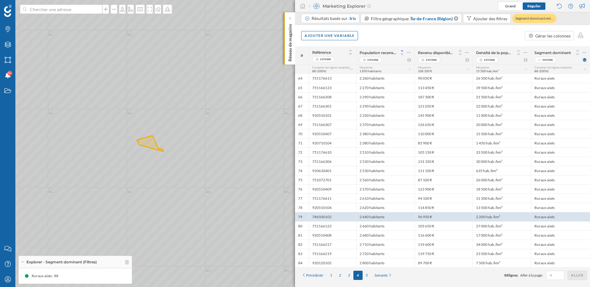
drag, startPoint x: 227, startPoint y: 186, endPoint x: 184, endPoint y: 184, distance: 44.0
click at [184, 184] on icon at bounding box center [295, 143] width 711 height 347
click at [241, 184] on icon at bounding box center [295, 143] width 711 height 347
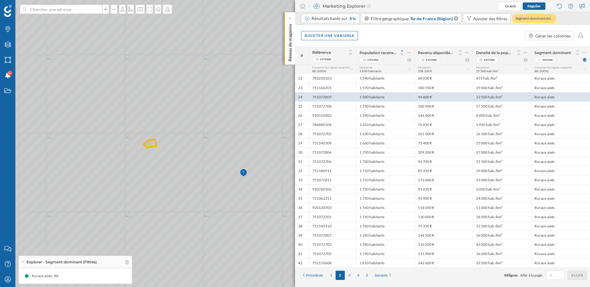
click at [193, 155] on icon at bounding box center [295, 143] width 711 height 347
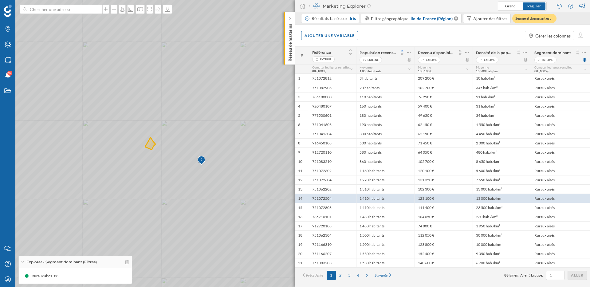
click at [172, 159] on icon at bounding box center [295, 143] width 711 height 347
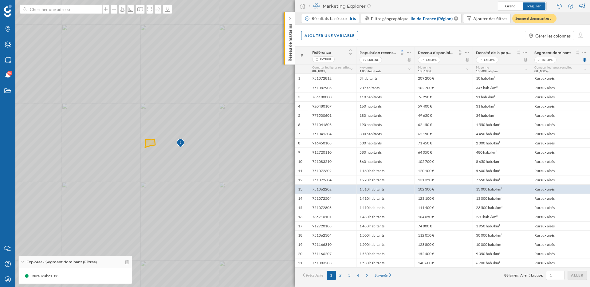
click at [145, 140] on icon at bounding box center [295, 143] width 711 height 347
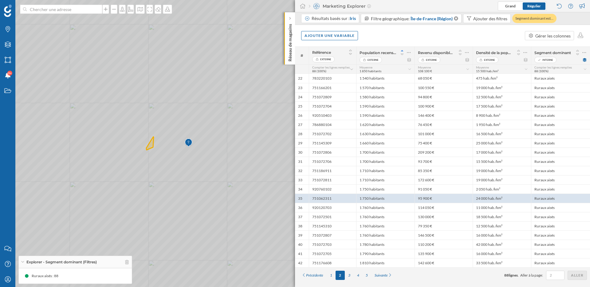
click at [142, 147] on icon at bounding box center [295, 143] width 711 height 347
click at [151, 152] on icon at bounding box center [295, 143] width 711 height 347
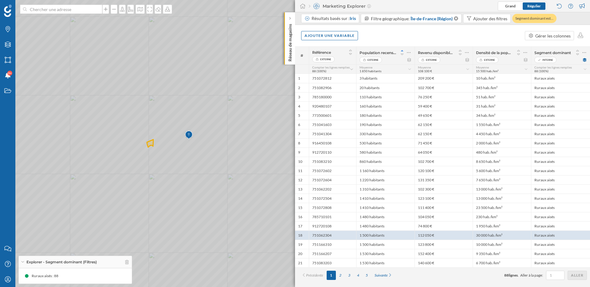
click at [150, 135] on icon at bounding box center [295, 143] width 711 height 347
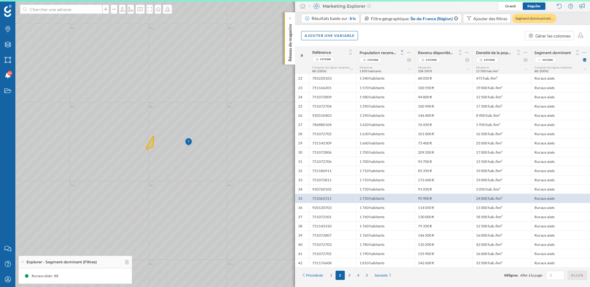
click at [152, 152] on icon at bounding box center [294, 150] width 711 height 347
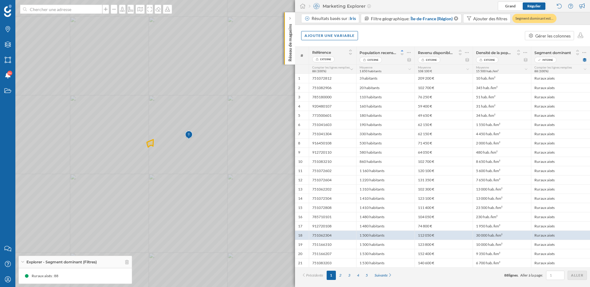
click at [154, 161] on icon at bounding box center [295, 143] width 711 height 347
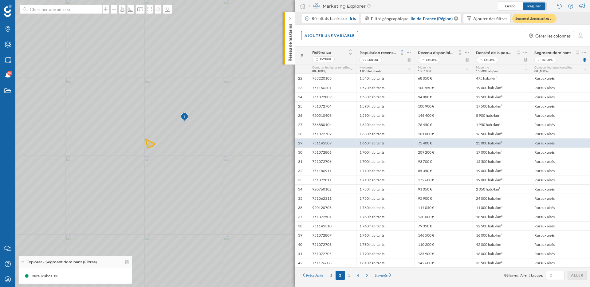
click at [153, 150] on icon at bounding box center [295, 143] width 711 height 347
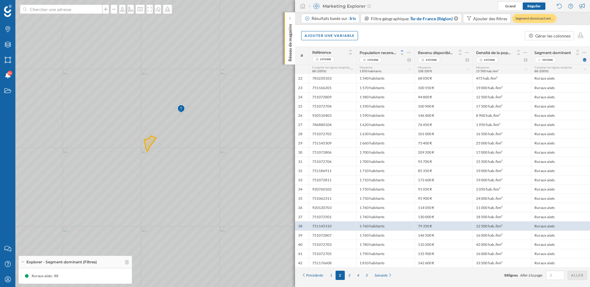
click at [176, 97] on icon at bounding box center [295, 143] width 711 height 347
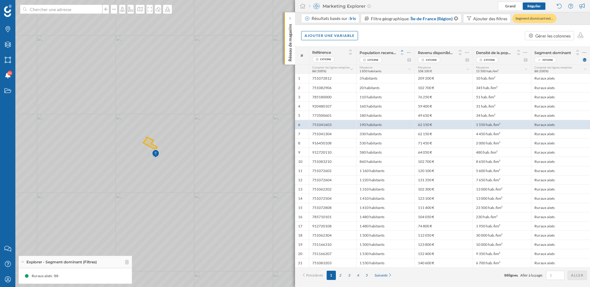
click at [156, 135] on icon at bounding box center [295, 143] width 711 height 347
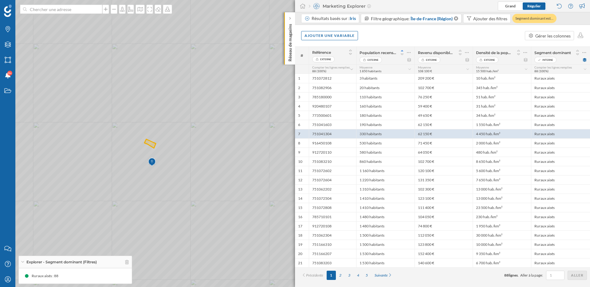
click at [97, 134] on icon at bounding box center [295, 143] width 711 height 347
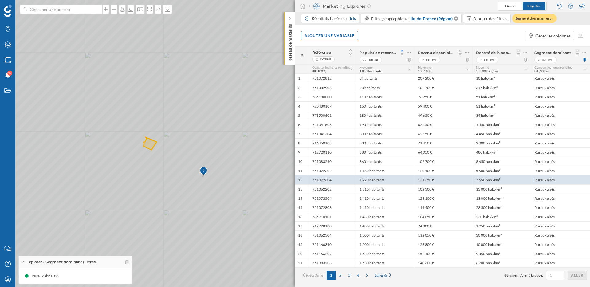
click at [83, 136] on icon at bounding box center [295, 143] width 711 height 347
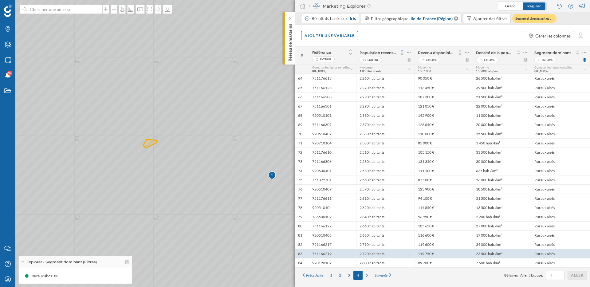
click at [138, 147] on icon at bounding box center [295, 143] width 711 height 347
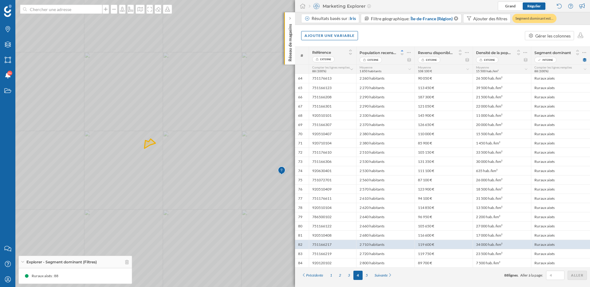
click at [133, 149] on icon at bounding box center [295, 143] width 711 height 347
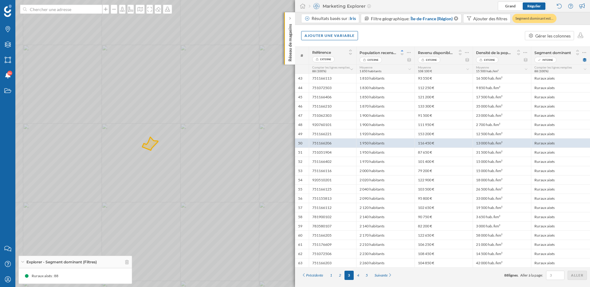
click at [144, 159] on icon at bounding box center [295, 143] width 711 height 347
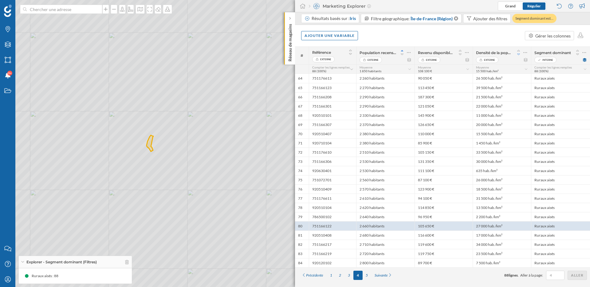
click at [519, 54] on icon at bounding box center [519, 54] width 6 height 4
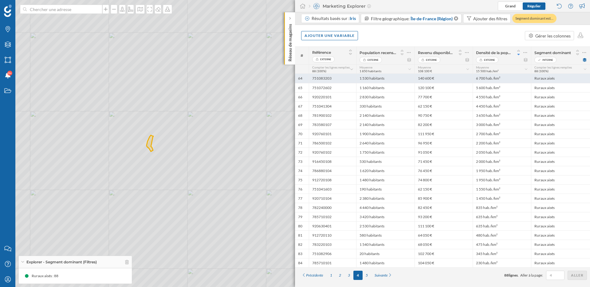
click at [504, 78] on div "6 700 hab./km²" at bounding box center [502, 78] width 58 height 9
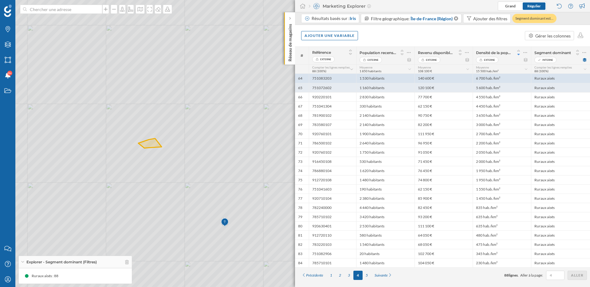
click at [502, 86] on div "5 600 hab./km²" at bounding box center [502, 87] width 58 height 9
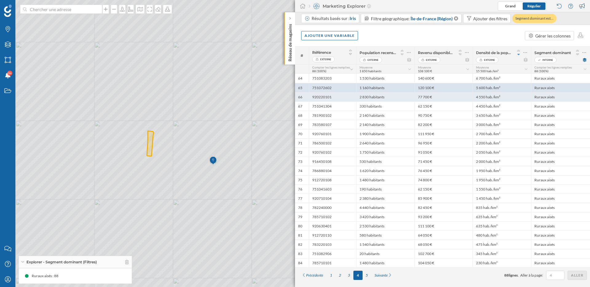
click at [504, 97] on div "4 550 hab./km²" at bounding box center [502, 96] width 58 height 9
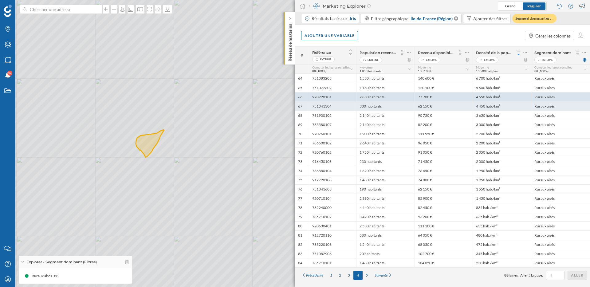
click at [502, 107] on div "4 450 hab./km²" at bounding box center [502, 105] width 58 height 9
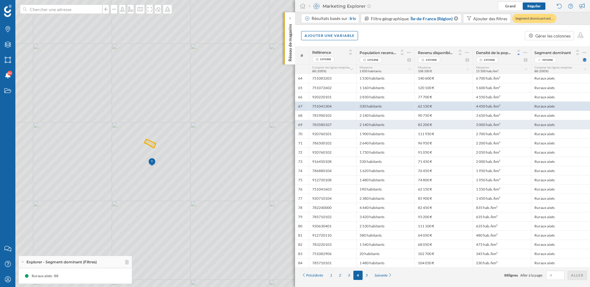
click at [500, 120] on div "3 000 hab./km²" at bounding box center [502, 124] width 58 height 9
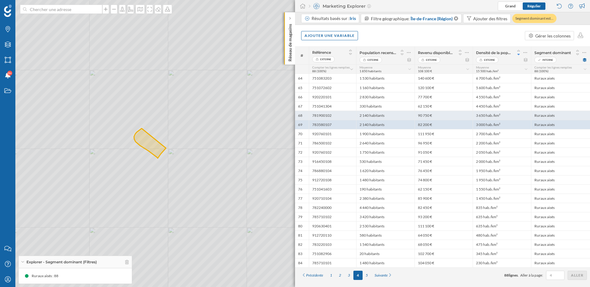
click at [494, 116] on div "3 650 hab./km²" at bounding box center [502, 115] width 58 height 9
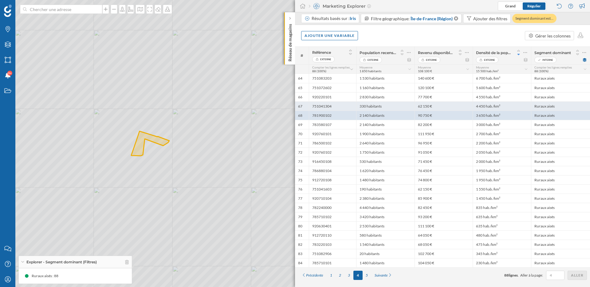
click at [486, 107] on div "4 450 hab./km²" at bounding box center [502, 105] width 58 height 9
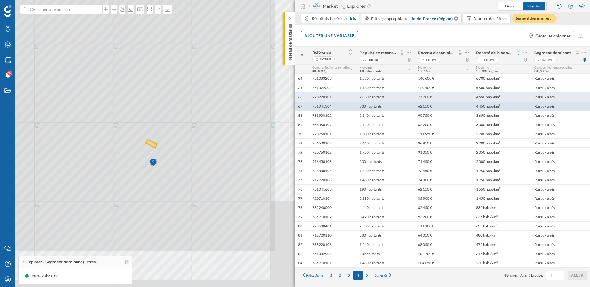
click at [484, 100] on div "4 550 hab./km²" at bounding box center [502, 96] width 58 height 9
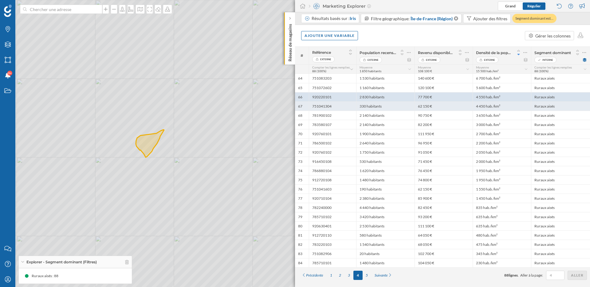
click at [484, 104] on div "4 450 hab./km²" at bounding box center [502, 105] width 58 height 9
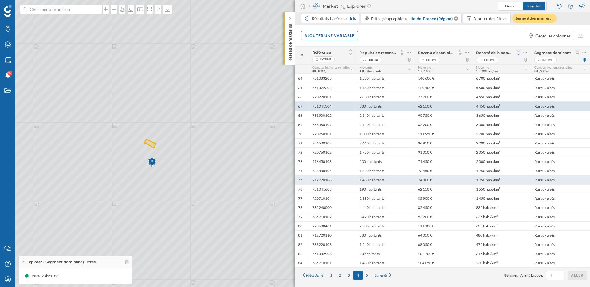
click at [467, 179] on div "74 800 €" at bounding box center [444, 179] width 58 height 9
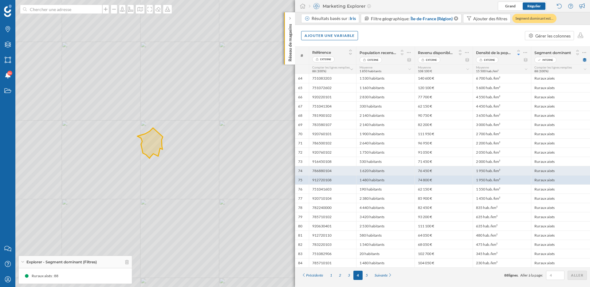
click at [464, 172] on div "76 450 €" at bounding box center [444, 170] width 58 height 9
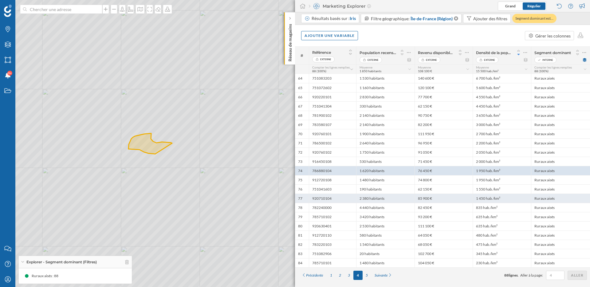
click at [470, 197] on div "85 900 €" at bounding box center [444, 198] width 58 height 9
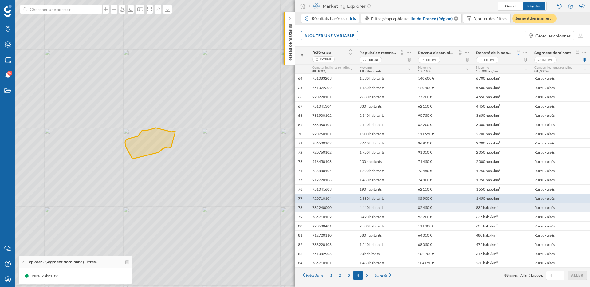
click at [468, 207] on div "82 450 €" at bounding box center [444, 207] width 58 height 9
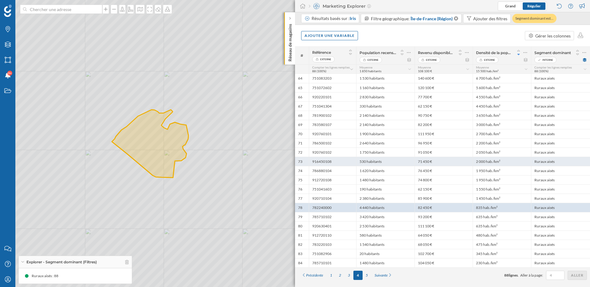
click at [469, 158] on div "71 450 €" at bounding box center [444, 161] width 58 height 9
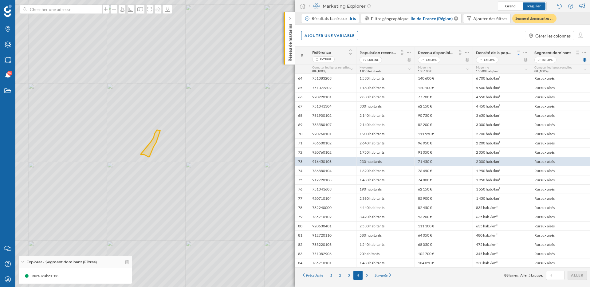
click at [367, 274] on div "5" at bounding box center [367, 275] width 9 height 9
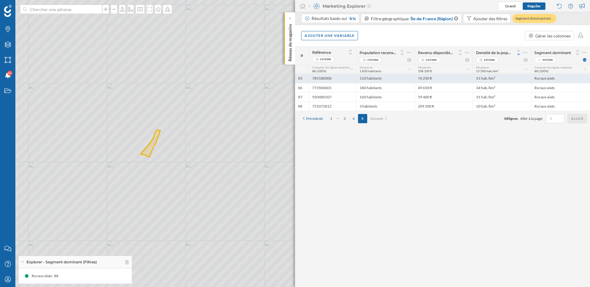
click at [437, 80] on div "76 250 €" at bounding box center [444, 78] width 58 height 9
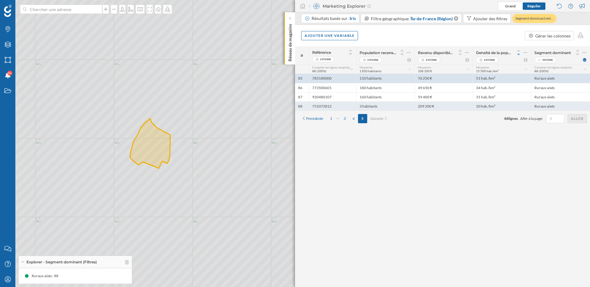
click at [337, 106] on div "751072812" at bounding box center [332, 105] width 47 height 9
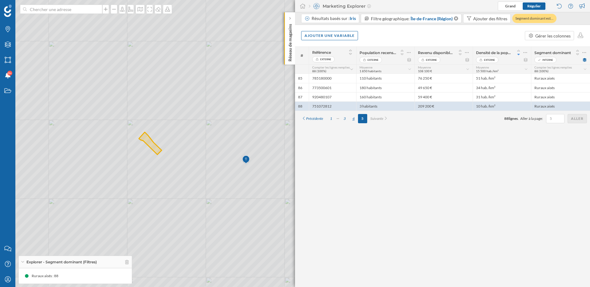
click at [355, 120] on div "4" at bounding box center [353, 118] width 9 height 9
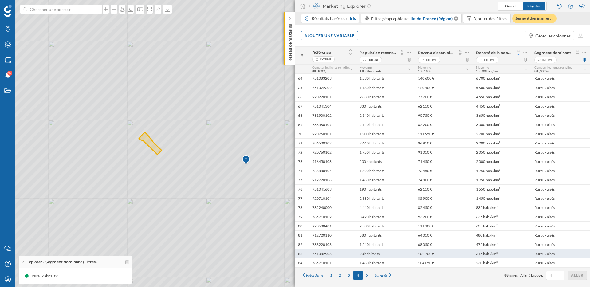
click at [344, 250] on div "751082906" at bounding box center [332, 253] width 47 height 9
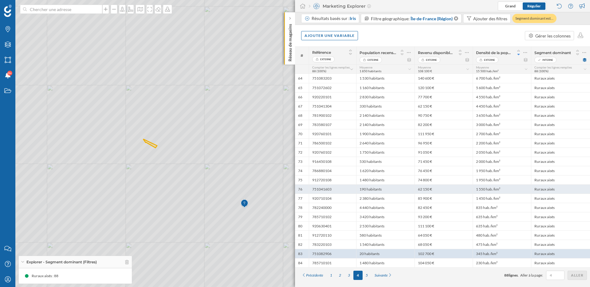
click at [331, 191] on div "751041603" at bounding box center [332, 188] width 47 height 9
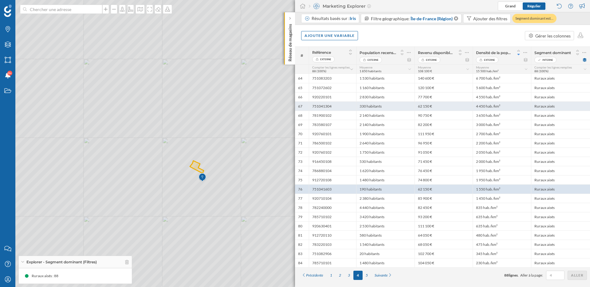
click at [330, 107] on div "751041304" at bounding box center [332, 105] width 47 height 9
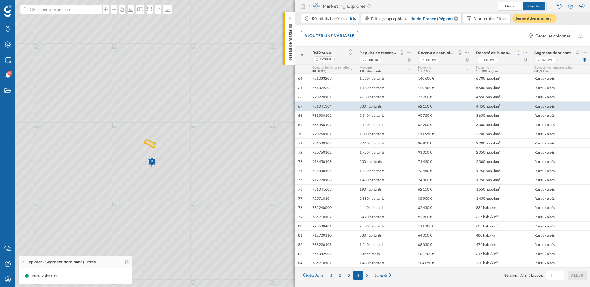
click at [350, 275] on div "3" at bounding box center [349, 275] width 9 height 9
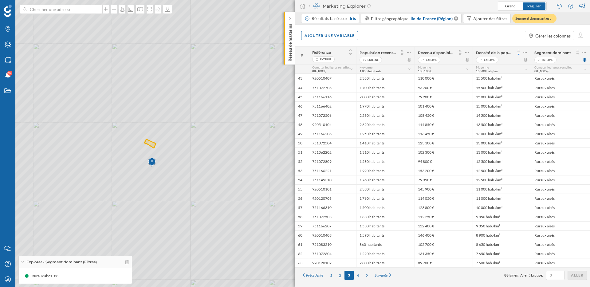
click at [342, 275] on div "2" at bounding box center [340, 275] width 9 height 9
click at [333, 275] on div "1" at bounding box center [331, 275] width 9 height 9
click at [341, 274] on div "2" at bounding box center [340, 275] width 9 height 9
click at [350, 274] on div "3" at bounding box center [349, 275] width 9 height 9
click at [356, 274] on div "4" at bounding box center [358, 275] width 9 height 9
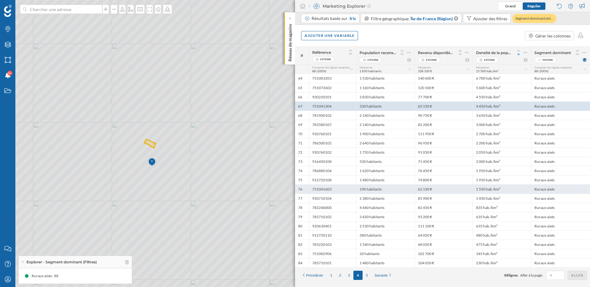
click at [398, 189] on div "190 habitants" at bounding box center [385, 188] width 58 height 9
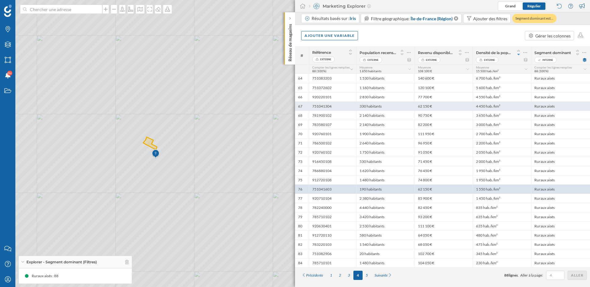
click at [392, 108] on div "330 habitants" at bounding box center [385, 105] width 58 height 9
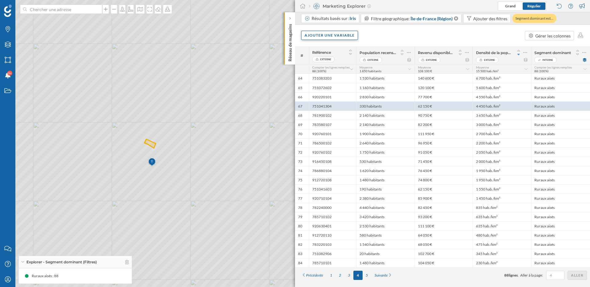
click at [330, 36] on div "Ajouter une variable" at bounding box center [329, 35] width 57 height 9
click at [333, 73] on div "Variable interne" at bounding box center [335, 73] width 61 height 6
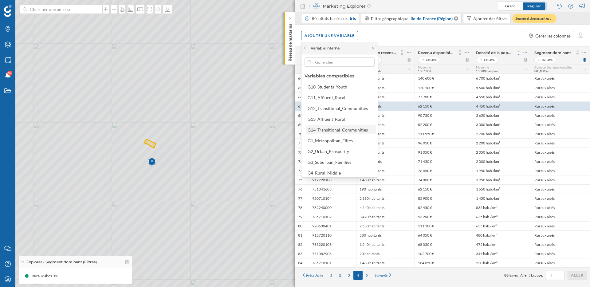
click at [346, 129] on div "G14_Transitional_Communities" at bounding box center [338, 129] width 60 height 5
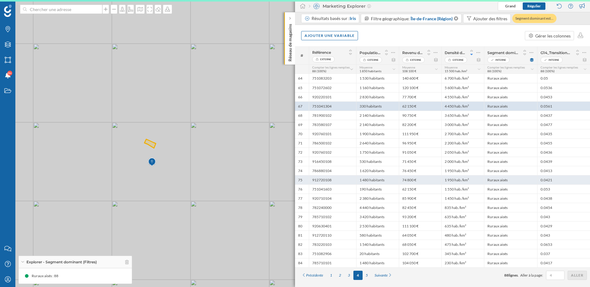
scroll to position [0, 0]
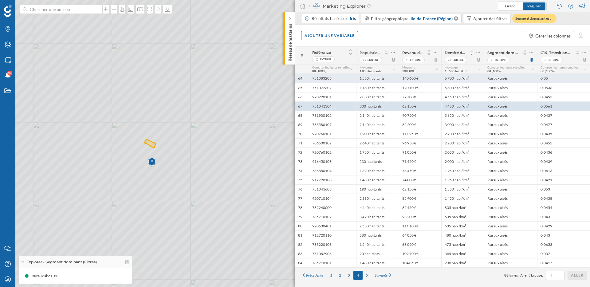
click at [559, 79] on div "0.05" at bounding box center [563, 78] width 53 height 9
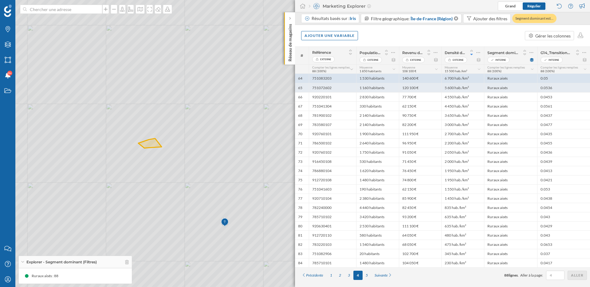
click at [559, 91] on div "0.0536" at bounding box center [563, 87] width 53 height 9
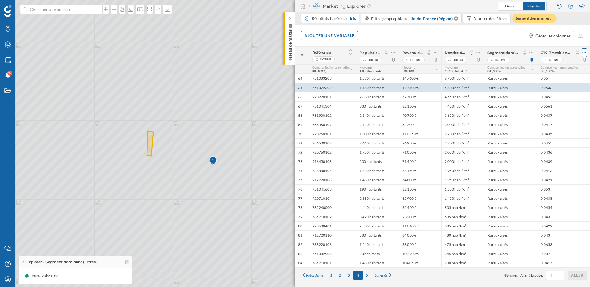
click at [586, 51] on icon at bounding box center [585, 52] width 4 height 6
click at [547, 75] on div "Retirer la colonne" at bounding box center [556, 77] width 54 height 6
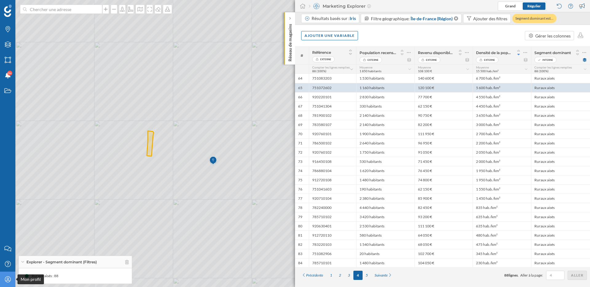
click at [7, 280] on icon "Mon profil" at bounding box center [8, 279] width 8 height 6
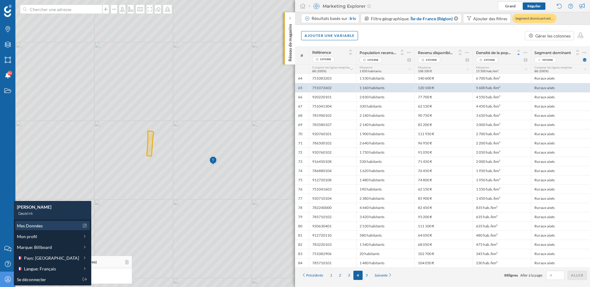
click at [34, 225] on span "Mes Données" at bounding box center [30, 226] width 26 height 6
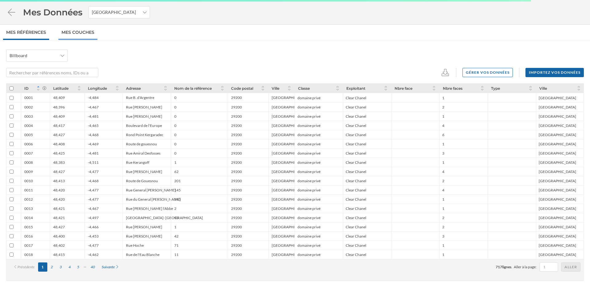
click at [79, 35] on link "Mes Couches" at bounding box center [77, 32] width 39 height 15
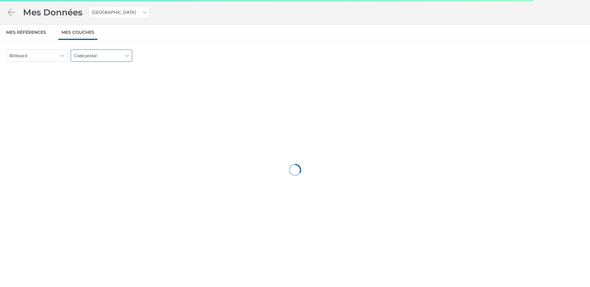
click at [91, 55] on span "Code postal" at bounding box center [85, 56] width 23 height 6
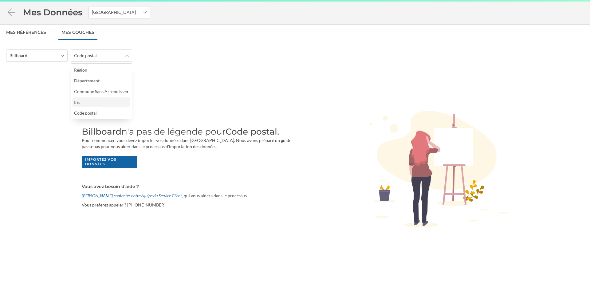
click at [90, 102] on div "Iris" at bounding box center [101, 102] width 54 height 6
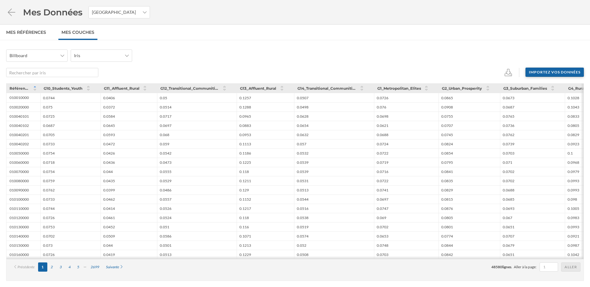
click at [570, 72] on div "Importez vos données" at bounding box center [555, 72] width 58 height 9
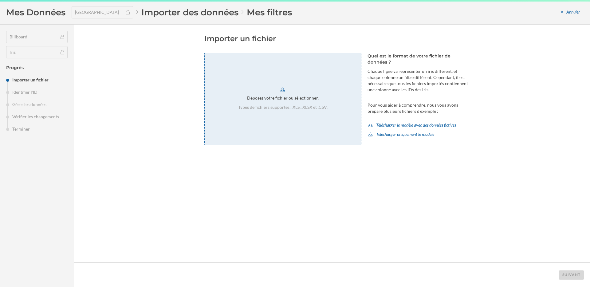
click at [307, 107] on p "Types de fichiers supportés: .XLS, .XLSX et .CSV." at bounding box center [282, 107] width 89 height 6
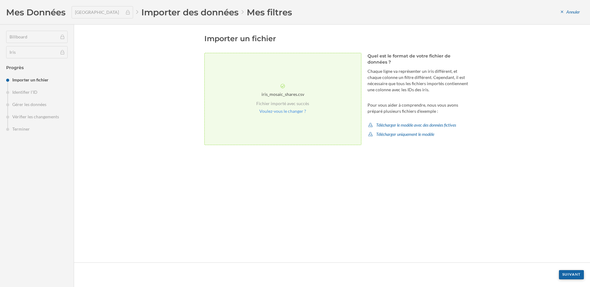
click at [573, 275] on div "Suivant" at bounding box center [571, 274] width 25 height 9
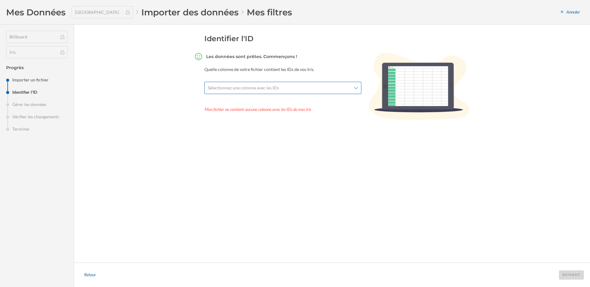
click at [337, 86] on span "Sélectionnez une colonne avec les IDs" at bounding box center [280, 88] width 144 height 6
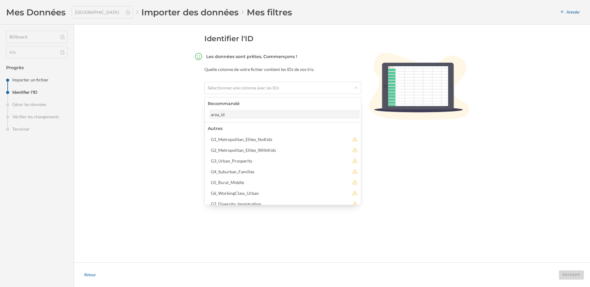
click at [277, 115] on div "area_id" at bounding box center [284, 114] width 147 height 6
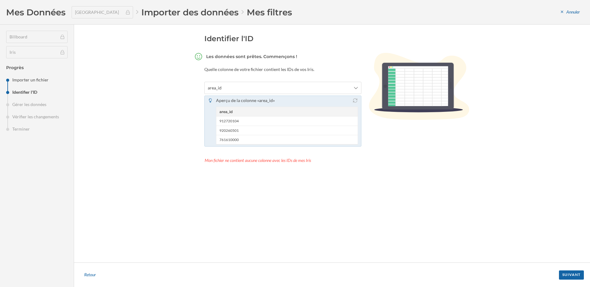
click at [575, 270] on footer "Retour Suivant" at bounding box center [332, 275] width 516 height 25
click at [574, 276] on div "Suivant" at bounding box center [571, 274] width 25 height 9
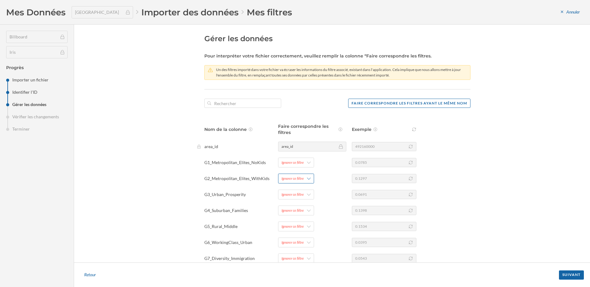
scroll to position [161, 0]
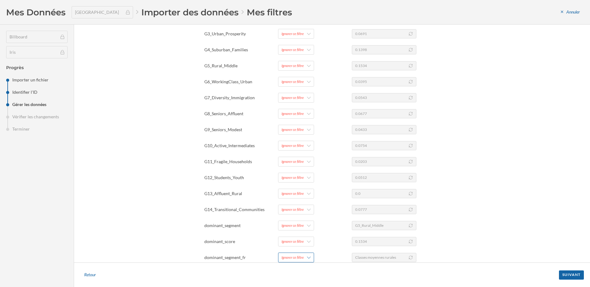
click at [293, 255] on div "Ignorer ce filtre" at bounding box center [293, 258] width 22 height 6
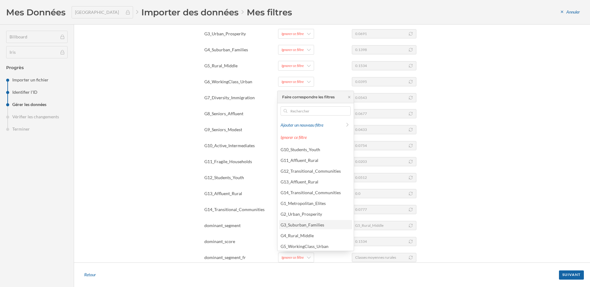
scroll to position [77, 0]
click at [314, 233] on div "Segment dominant" at bounding box center [299, 233] width 36 height 5
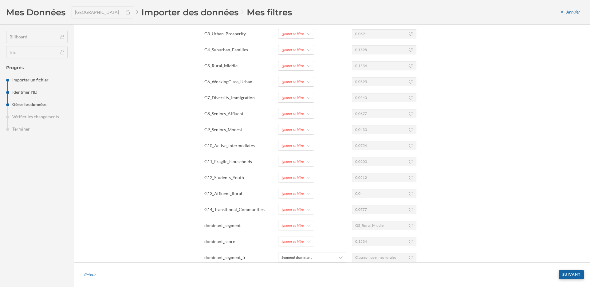
click at [568, 271] on div "Suivant" at bounding box center [571, 274] width 25 height 9
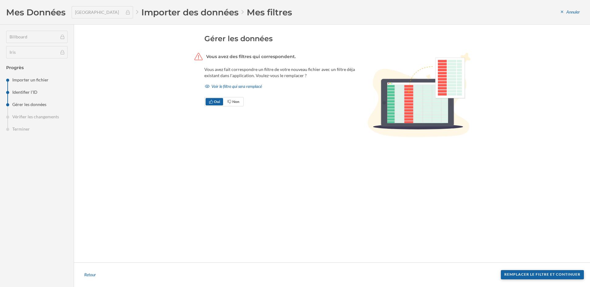
click at [566, 275] on div "Remplacer le filtre et continuer" at bounding box center [542, 274] width 83 height 9
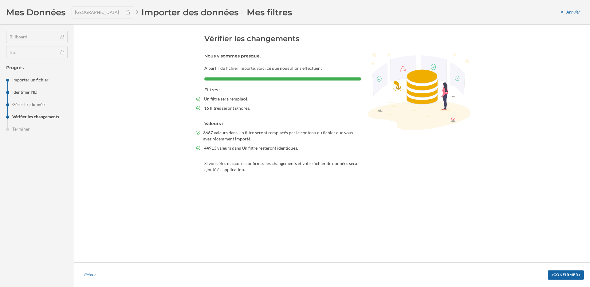
click at [527, 272] on footer "Retour «Confirmer»" at bounding box center [332, 275] width 516 height 25
click at [567, 275] on div "«Confirmer»" at bounding box center [566, 274] width 36 height 9
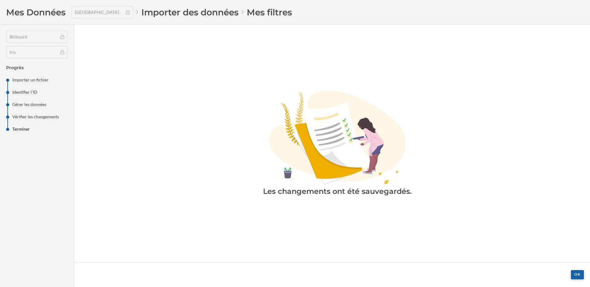
click at [575, 275] on div "OK" at bounding box center [577, 274] width 13 height 9
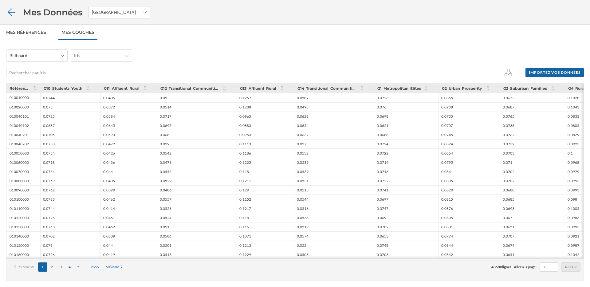
click at [12, 14] on icon at bounding box center [11, 12] width 11 height 9
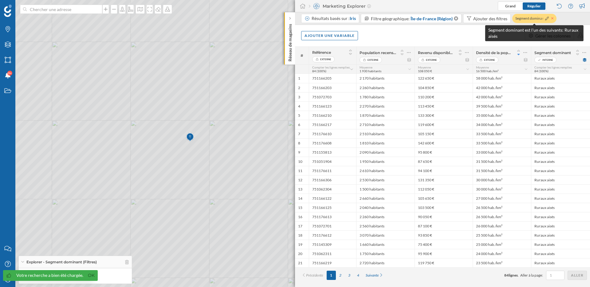
click at [552, 18] on icon at bounding box center [552, 18] width 2 height 2
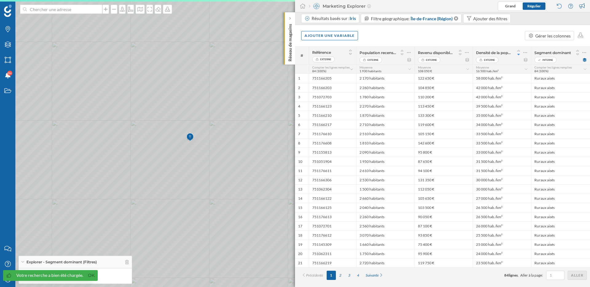
click at [255, 193] on icon at bounding box center [295, 143] width 711 height 347
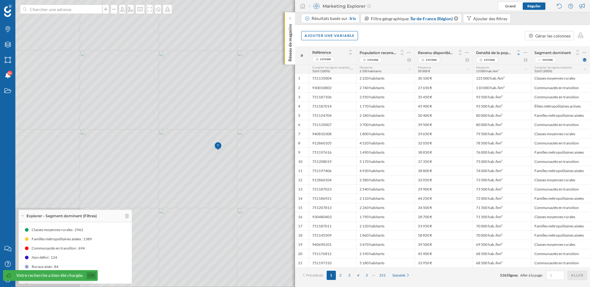
click at [93, 275] on link "Ok" at bounding box center [91, 275] width 10 height 7
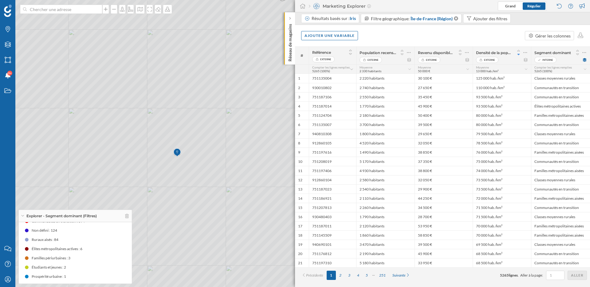
scroll to position [28, 0]
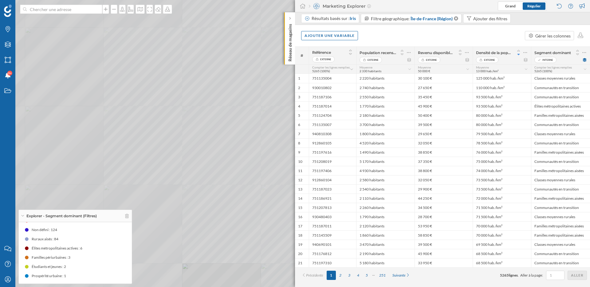
click at [113, 170] on icon at bounding box center [295, 143] width 711 height 347
click at [157, 167] on icon at bounding box center [295, 143] width 711 height 347
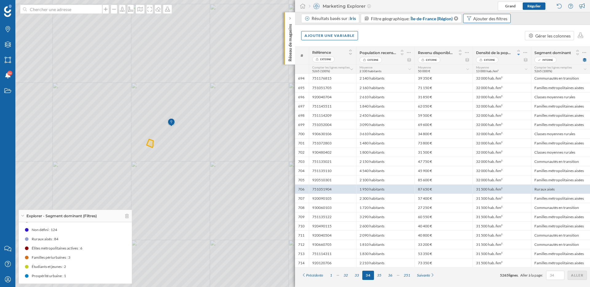
click at [496, 17] on div "Ajouter des filtres" at bounding box center [490, 18] width 34 height 6
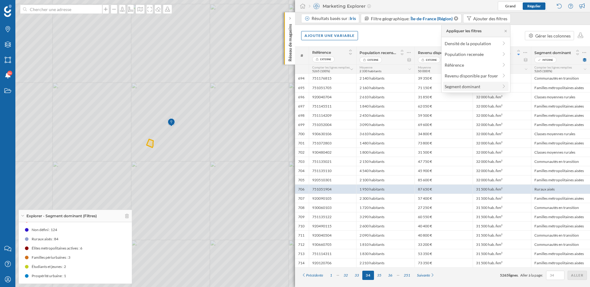
click at [476, 88] on div "Segment dominant" at bounding box center [463, 86] width 36 height 5
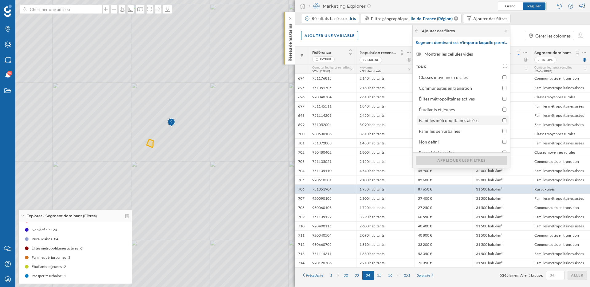
scroll to position [17, 0]
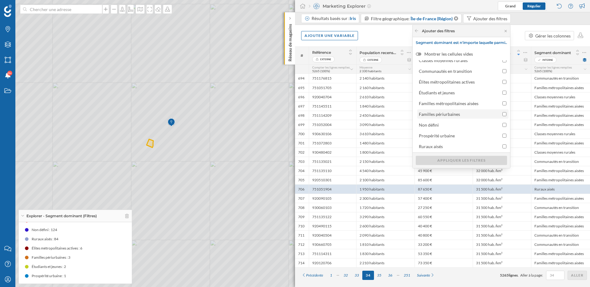
click at [458, 114] on span "Familles périurbaines" at bounding box center [459, 114] width 81 height 6
click at [503, 114] on input "Familles périurbaines" at bounding box center [505, 114] width 4 height 4
checkbox input "true"
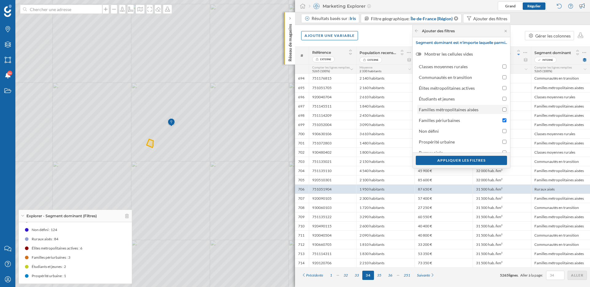
scroll to position [10, 0]
click at [456, 90] on div "Élites métropolitaines actives" at bounding box center [447, 88] width 56 height 5
click at [503, 90] on input "Élites métropolitaines actives" at bounding box center [505, 88] width 4 height 4
checkbox input "true"
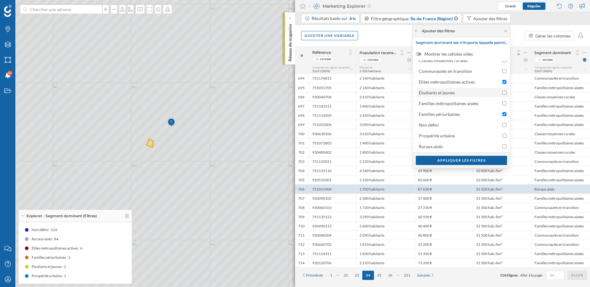
click at [455, 93] on span "Étudiants et jeunes" at bounding box center [459, 92] width 81 height 6
click at [503, 93] on input "Étudiants et jeunes" at bounding box center [505, 93] width 4 height 4
checkbox input "true"
click at [458, 160] on div "Appliquer les filtres" at bounding box center [461, 160] width 91 height 9
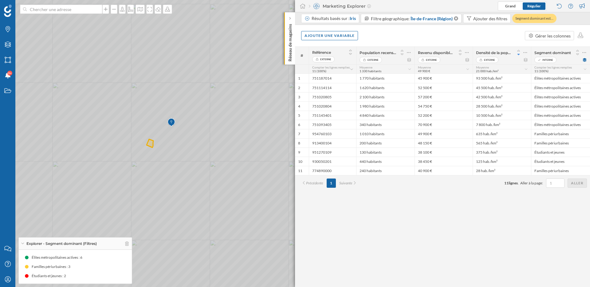
click at [157, 148] on icon at bounding box center [295, 143] width 711 height 347
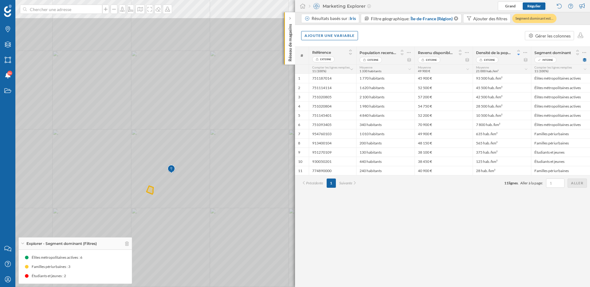
drag, startPoint x: 184, startPoint y: 140, endPoint x: 184, endPoint y: 190, distance: 49.8
click at [184, 190] on icon at bounding box center [295, 190] width 711 height 347
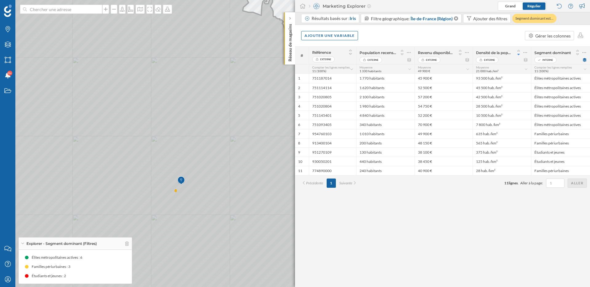
click at [238, 107] on icon at bounding box center [295, 143] width 711 height 347
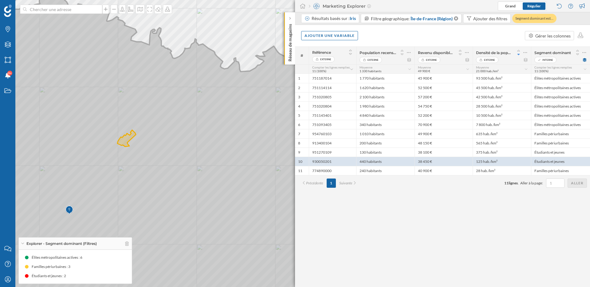
drag, startPoint x: 187, startPoint y: 180, endPoint x: 159, endPoint y: 173, distance: 28.7
click at [159, 173] on icon at bounding box center [247, 140] width 663 height 343
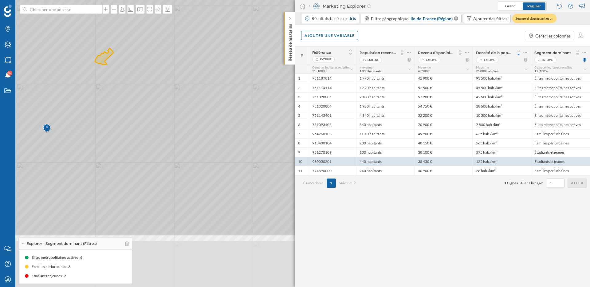
drag, startPoint x: 206, startPoint y: 204, endPoint x: 184, endPoint y: 88, distance: 118.0
click at [184, 88] on icon at bounding box center [239, 63] width 635 height 347
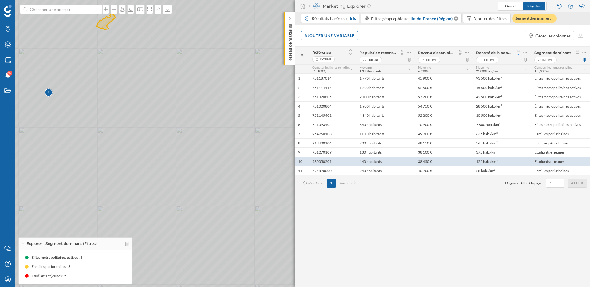
drag, startPoint x: 144, startPoint y: 128, endPoint x: 184, endPoint y: 109, distance: 44.5
click at [184, 111] on icon at bounding box center [267, 143] width 643 height 347
drag, startPoint x: 136, startPoint y: 130, endPoint x: 225, endPoint y: 115, distance: 91.1
click at [225, 115] on icon at bounding box center [282, 143] width 685 height 347
click at [115, 84] on icon at bounding box center [295, 143] width 711 height 347
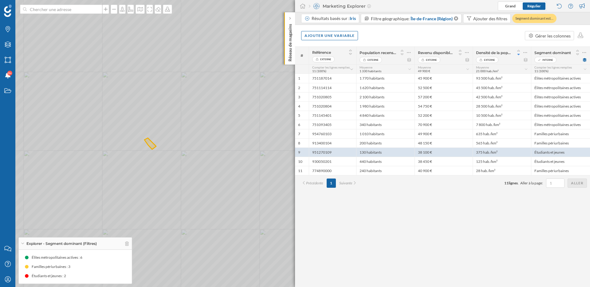
click at [158, 94] on icon at bounding box center [295, 143] width 711 height 347
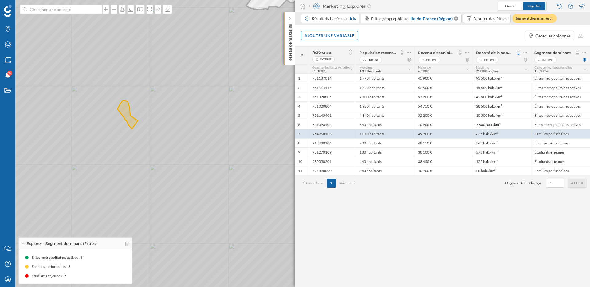
drag, startPoint x: 225, startPoint y: 242, endPoint x: 175, endPoint y: 167, distance: 89.9
click at [175, 167] on icon at bounding box center [272, 115] width 711 height 347
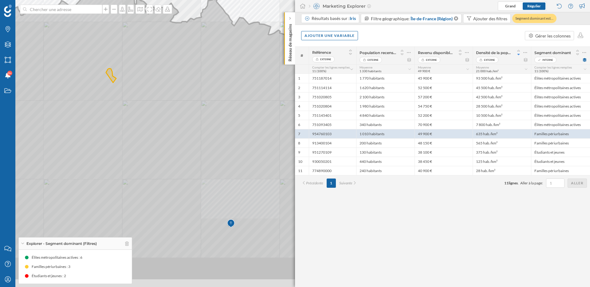
drag, startPoint x: 212, startPoint y: 207, endPoint x: 185, endPoint y: 152, distance: 61.4
click at [185, 153] on icon at bounding box center [270, 121] width 711 height 318
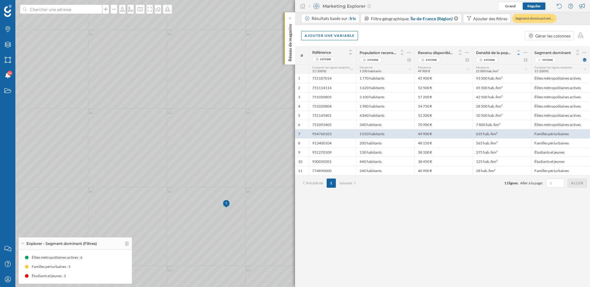
click at [212, 248] on icon at bounding box center [295, 143] width 711 height 347
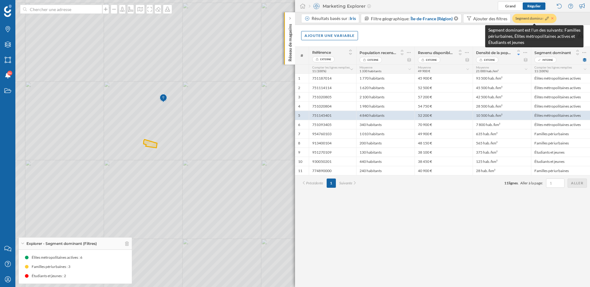
click at [552, 18] on icon at bounding box center [552, 18] width 2 height 2
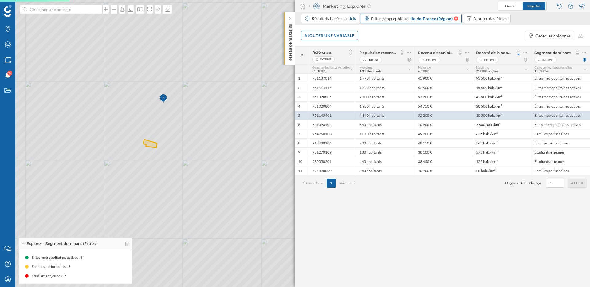
click at [457, 17] on icon at bounding box center [456, 18] width 4 height 4
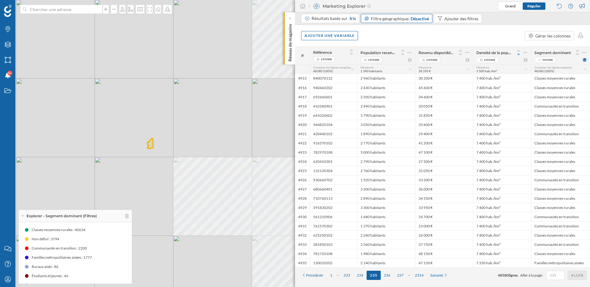
drag, startPoint x: 93, startPoint y: 144, endPoint x: 151, endPoint y: 160, distance: 60.0
click at [151, 160] on div "© Mapbox © OpenStreetMap Improve this map" at bounding box center [295, 143] width 590 height 287
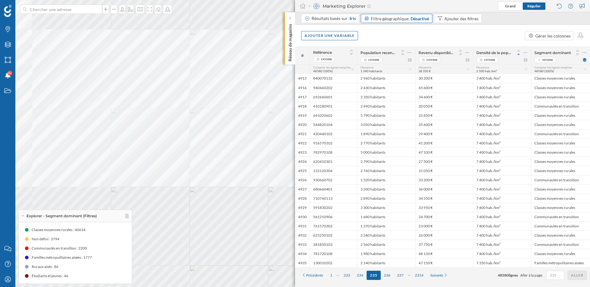
scroll to position [46, 0]
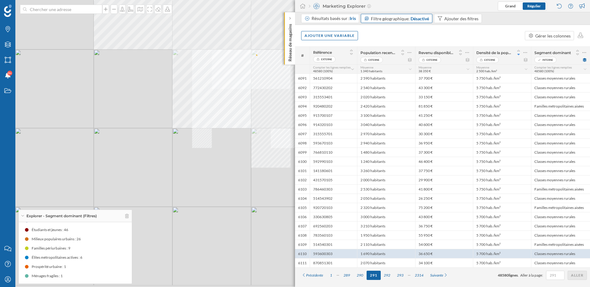
drag, startPoint x: 200, startPoint y: 206, endPoint x: 216, endPoint y: 159, distance: 49.2
click at [216, 159] on div "© Mapbox © OpenStreetMap Improve this map" at bounding box center [295, 143] width 590 height 287
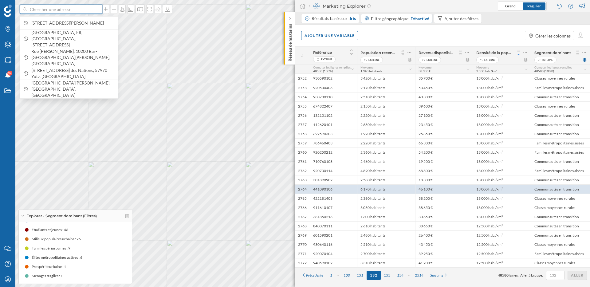
click at [85, 13] on input at bounding box center [61, 9] width 69 height 9
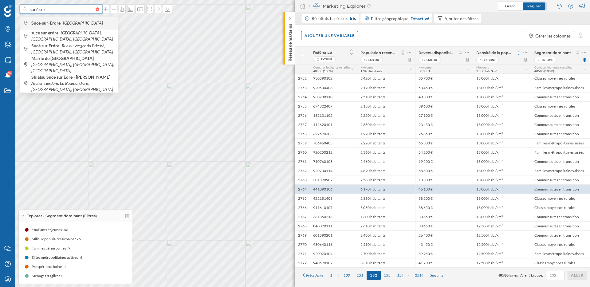
type input "sucé sur"
click at [70, 25] on icon "France" at bounding box center [83, 22] width 40 height 5
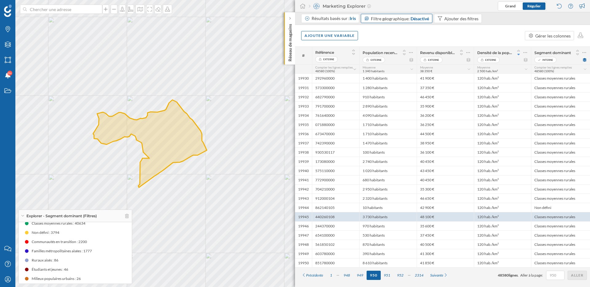
scroll to position [0, 0]
click at [6, 283] on div "Mon profil" at bounding box center [7, 279] width 15 height 15
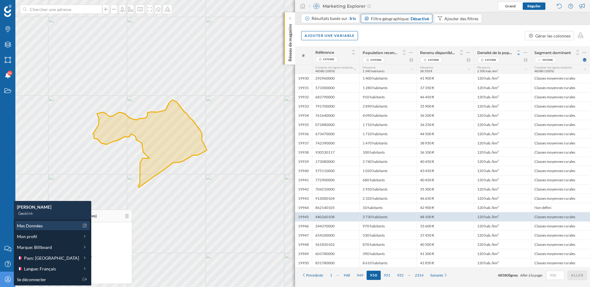
click at [37, 227] on span "Mes Données" at bounding box center [30, 226] width 26 height 6
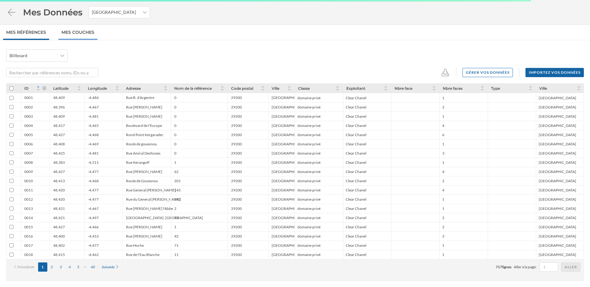
click at [90, 34] on link "Mes Couches" at bounding box center [77, 32] width 39 height 15
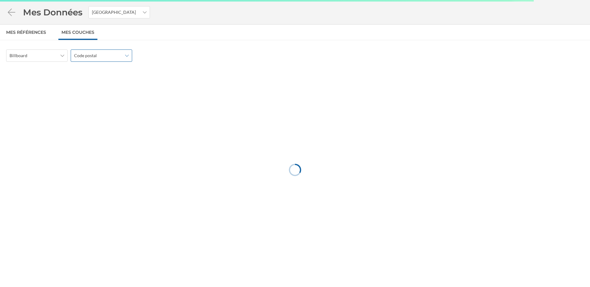
click at [104, 53] on span "Code postal" at bounding box center [98, 56] width 48 height 6
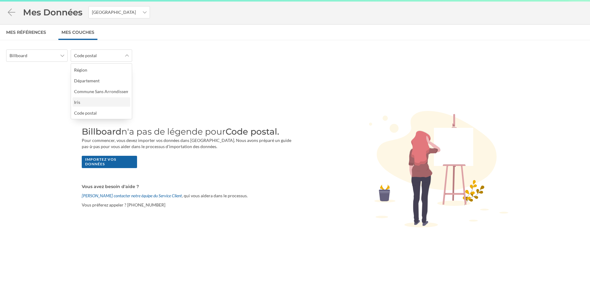
click at [97, 101] on div "Iris" at bounding box center [101, 102] width 54 height 6
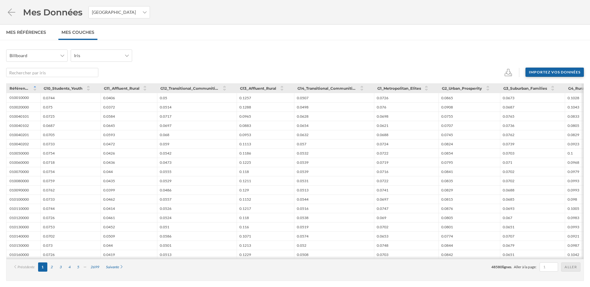
click at [551, 68] on div "Importez vos données" at bounding box center [555, 72] width 58 height 9
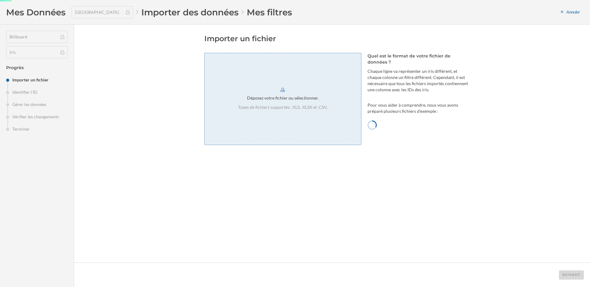
click at [347, 133] on div "Déposez votre fichier ou sélectionner. Types de fichiers supportés: .XLS, .XLSX…" at bounding box center [282, 99] width 157 height 92
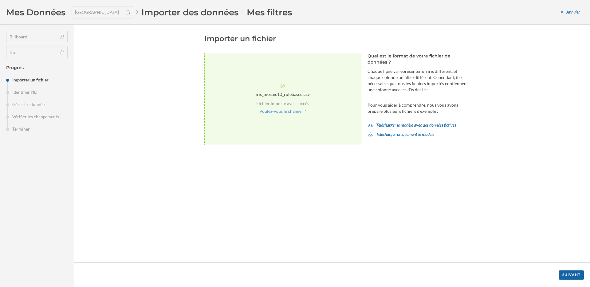
click at [558, 253] on div "Importer un fichier iris_mosaic10_rulebased.csv Fichier importé avec succès Vou…" at bounding box center [332, 144] width 516 height 238
click at [564, 273] on div "Suivant" at bounding box center [571, 274] width 25 height 9
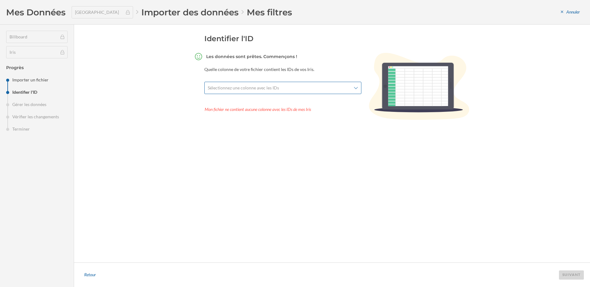
click at [340, 90] on span "Sélectionnez une colonne avec les IDs" at bounding box center [280, 88] width 144 height 6
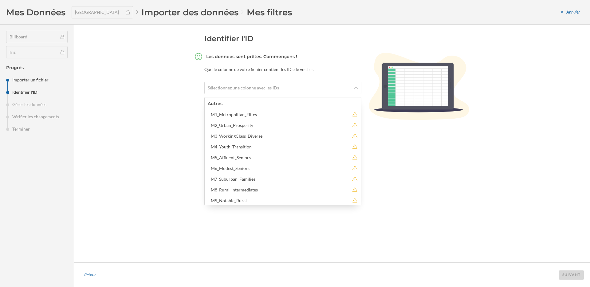
click at [445, 183] on div "Identifier l'ID Les données sont prêtes. Commençons ! Quelle colonne de votre f…" at bounding box center [337, 143] width 266 height 219
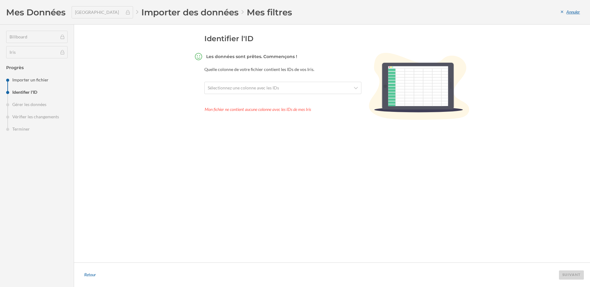
click at [574, 13] on div "Annuler" at bounding box center [570, 12] width 27 height 9
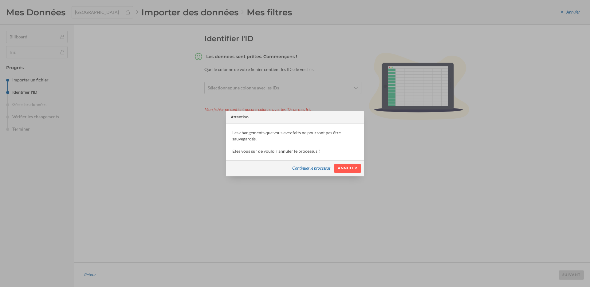
click at [318, 168] on div "Continuer le processus" at bounding box center [312, 168] width 46 height 9
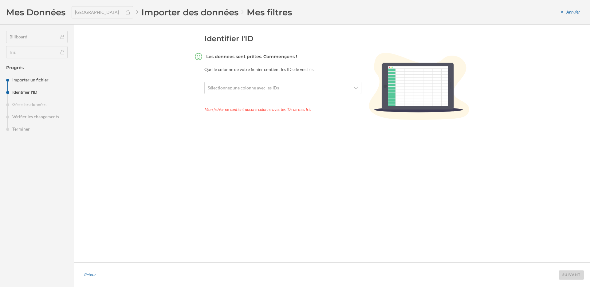
click at [574, 10] on div "Annuler" at bounding box center [570, 12] width 27 height 9
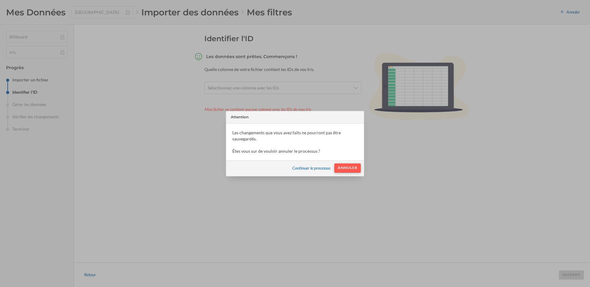
click at [349, 166] on div "Annuler" at bounding box center [347, 168] width 26 height 9
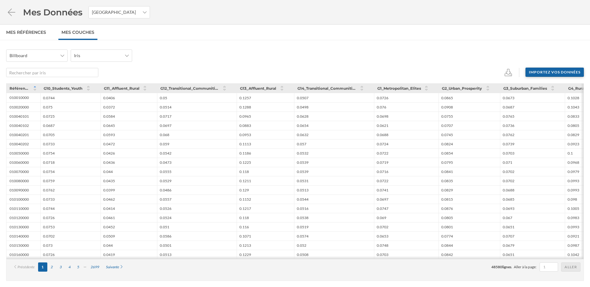
click at [555, 74] on div "Importez vos données" at bounding box center [555, 72] width 58 height 9
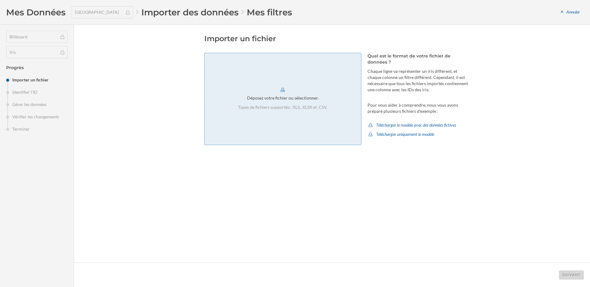
click at [306, 89] on div "Déposez votre fichier ou sélectionner. Types de fichiers supportés: .XLS, .XLSX…" at bounding box center [282, 99] width 157 height 92
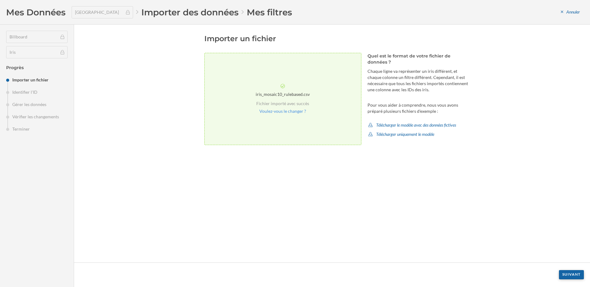
click at [573, 273] on div "Suivant" at bounding box center [571, 274] width 25 height 9
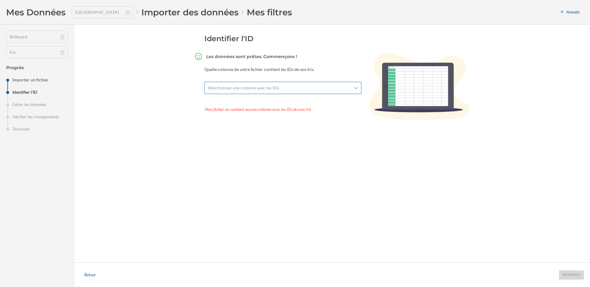
click at [303, 87] on span "Sélectionnez une colonne avec les IDs" at bounding box center [280, 88] width 144 height 6
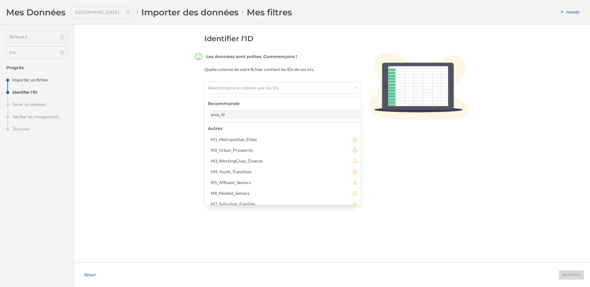
click at [270, 111] on div "area_id" at bounding box center [284, 114] width 147 height 6
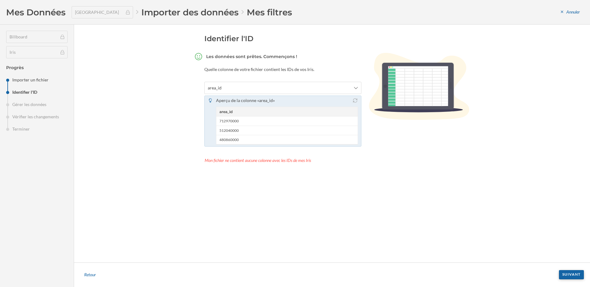
click at [576, 275] on div "Suivant" at bounding box center [571, 274] width 25 height 9
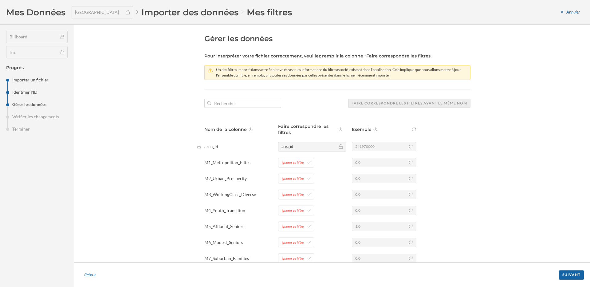
scroll to position [65, 0]
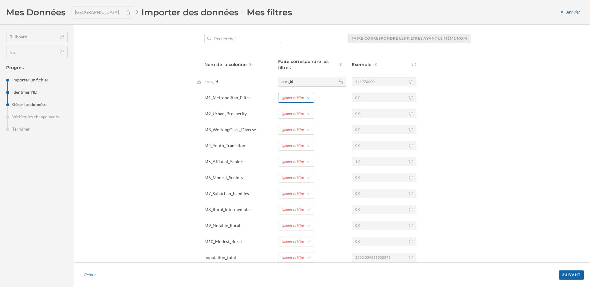
click at [305, 98] on div "Ignorer ce filtre" at bounding box center [296, 98] width 36 height 10
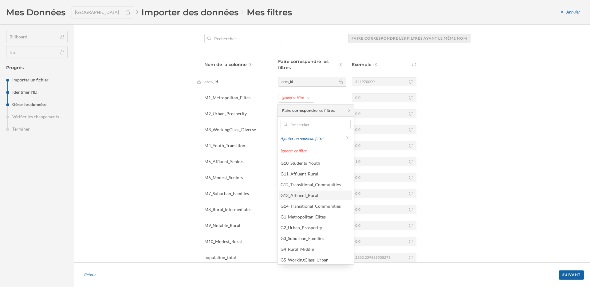
scroll to position [77, 0]
click at [275, 198] on div "M7_Suburban_Families Ignorer ce filtre 0.0" at bounding box center [334, 194] width 274 height 10
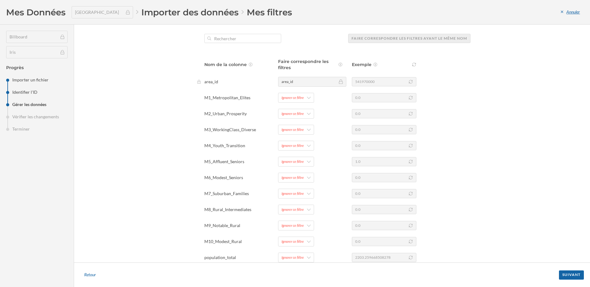
click at [573, 11] on div "Annuler" at bounding box center [570, 12] width 27 height 9
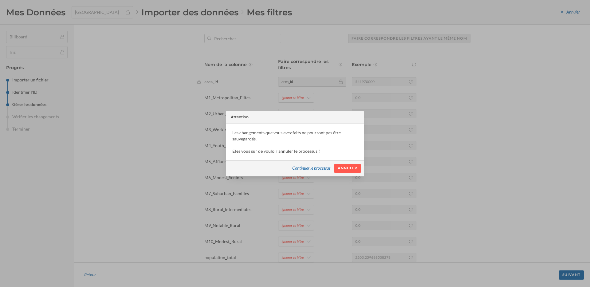
click at [316, 169] on div "Continuer le processus" at bounding box center [312, 168] width 46 height 9
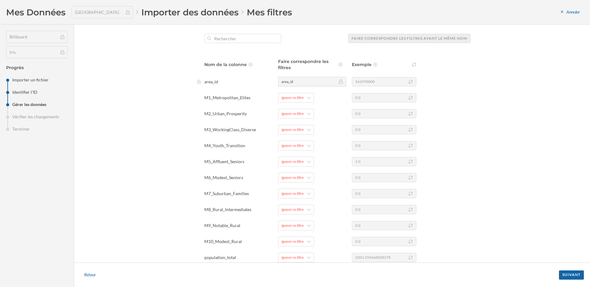
click at [568, 5] on div "Mes Données [GEOGRAPHIC_DATA] Importer des données Mes filtres Annuler" at bounding box center [295, 12] width 590 height 25
click at [568, 8] on div "Annuler" at bounding box center [570, 12] width 27 height 9
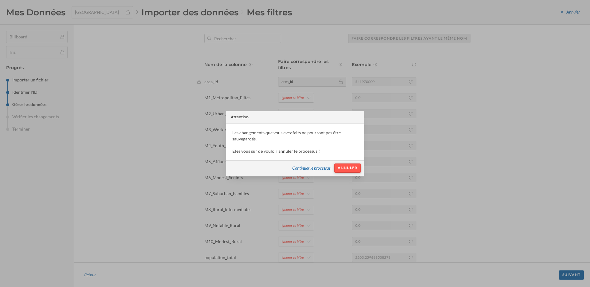
click at [347, 166] on div "Annuler" at bounding box center [347, 168] width 26 height 9
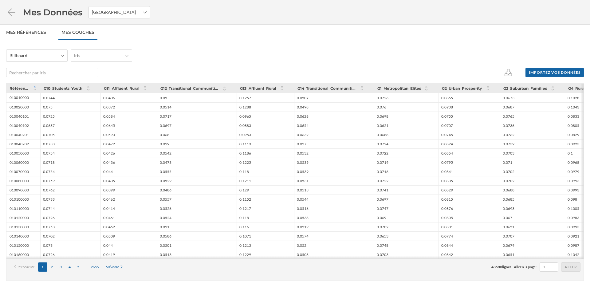
click at [279, 65] on div "Billboard Iris Importez vos données" at bounding box center [295, 63] width 578 height 28
click at [497, 268] on span "48580" at bounding box center [497, 267] width 11 height 5
click at [156, 50] on div "Billboard Iris" at bounding box center [295, 55] width 578 height 12
click at [40, 55] on span "Billboard" at bounding box center [34, 56] width 48 height 6
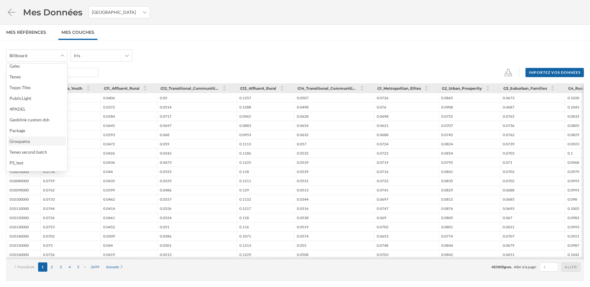
click at [29, 139] on div "Groupama" at bounding box center [20, 141] width 20 height 5
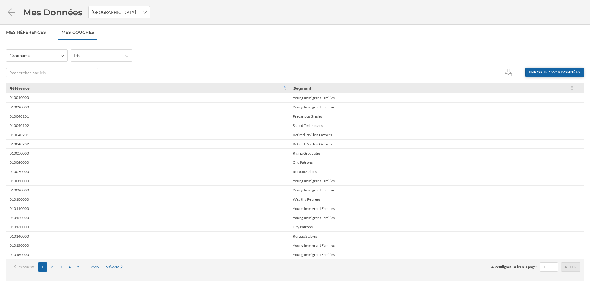
click at [548, 73] on div "Importez vos données" at bounding box center [555, 72] width 58 height 9
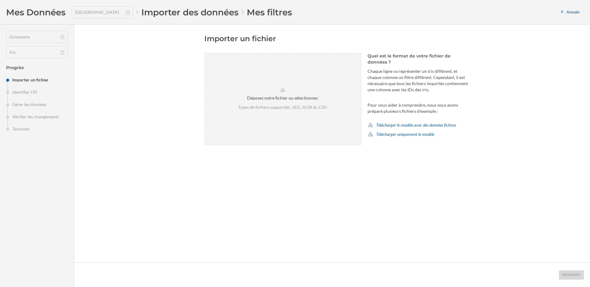
click at [368, 99] on aside "Quel est le format de votre fichier de données ? Chaque ligne va représenter un…" at bounding box center [419, 99] width 103 height 92
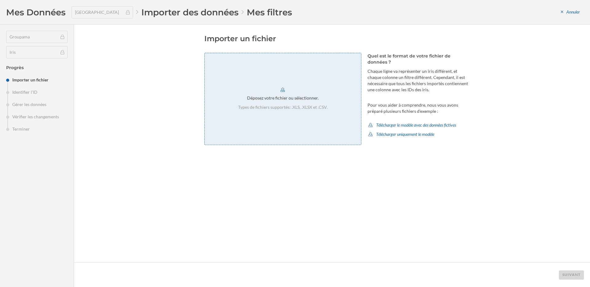
click at [337, 106] on div "Déposez votre fichier ou sélectionner. Types de fichiers supportés: .XLS, .XLSX…" at bounding box center [282, 99] width 157 height 92
click at [568, 11] on div "Annuler" at bounding box center [570, 12] width 27 height 9
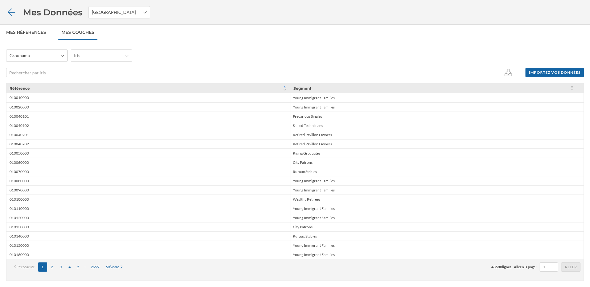
click at [12, 14] on icon at bounding box center [11, 12] width 11 height 9
